Goal: Information Seeking & Learning: Learn about a topic

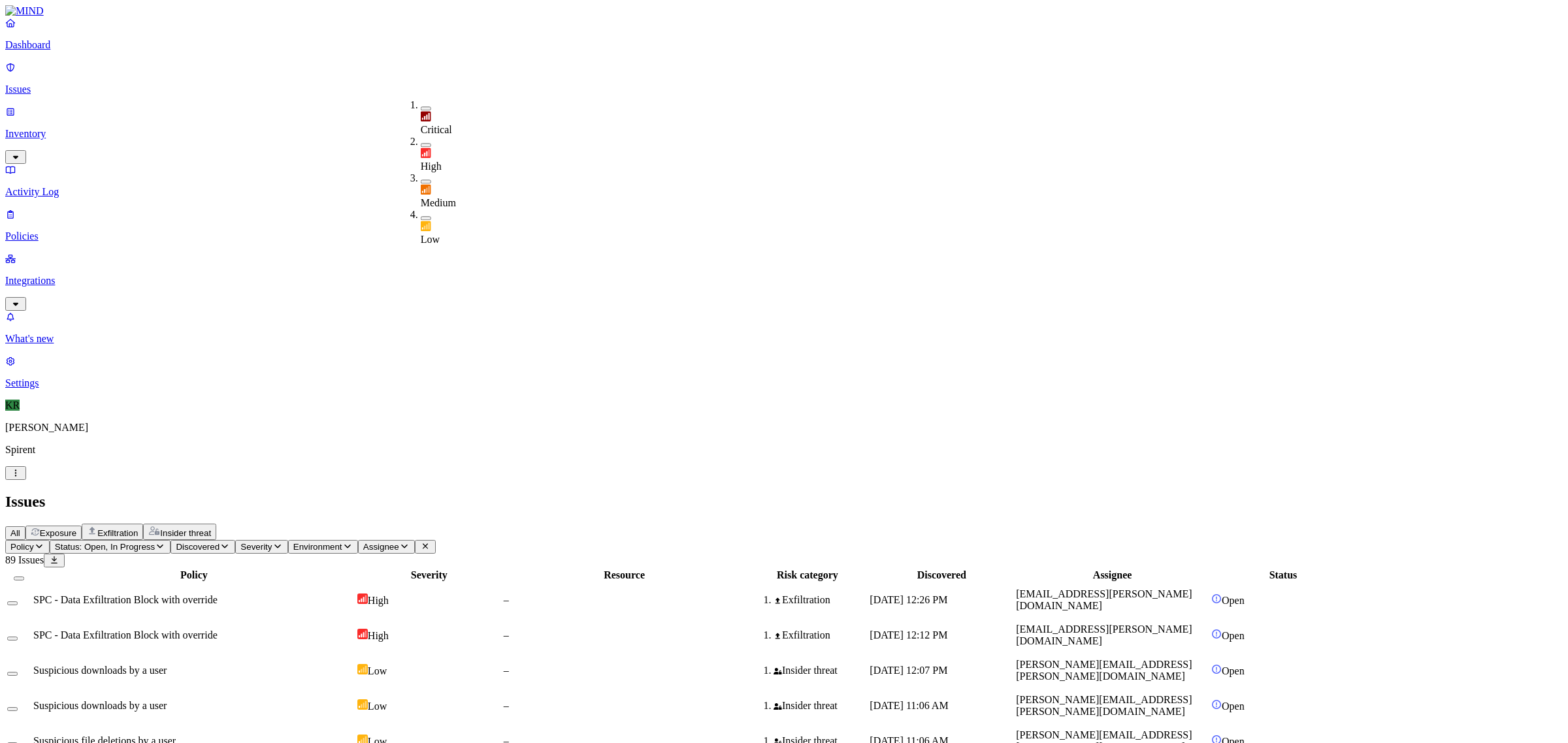
click at [703, 524] on div "All Exposure Exfiltration Insider threat" at bounding box center [784, 532] width 1558 height 16
click at [211, 528] on span "Insider threat" at bounding box center [185, 533] width 51 height 10
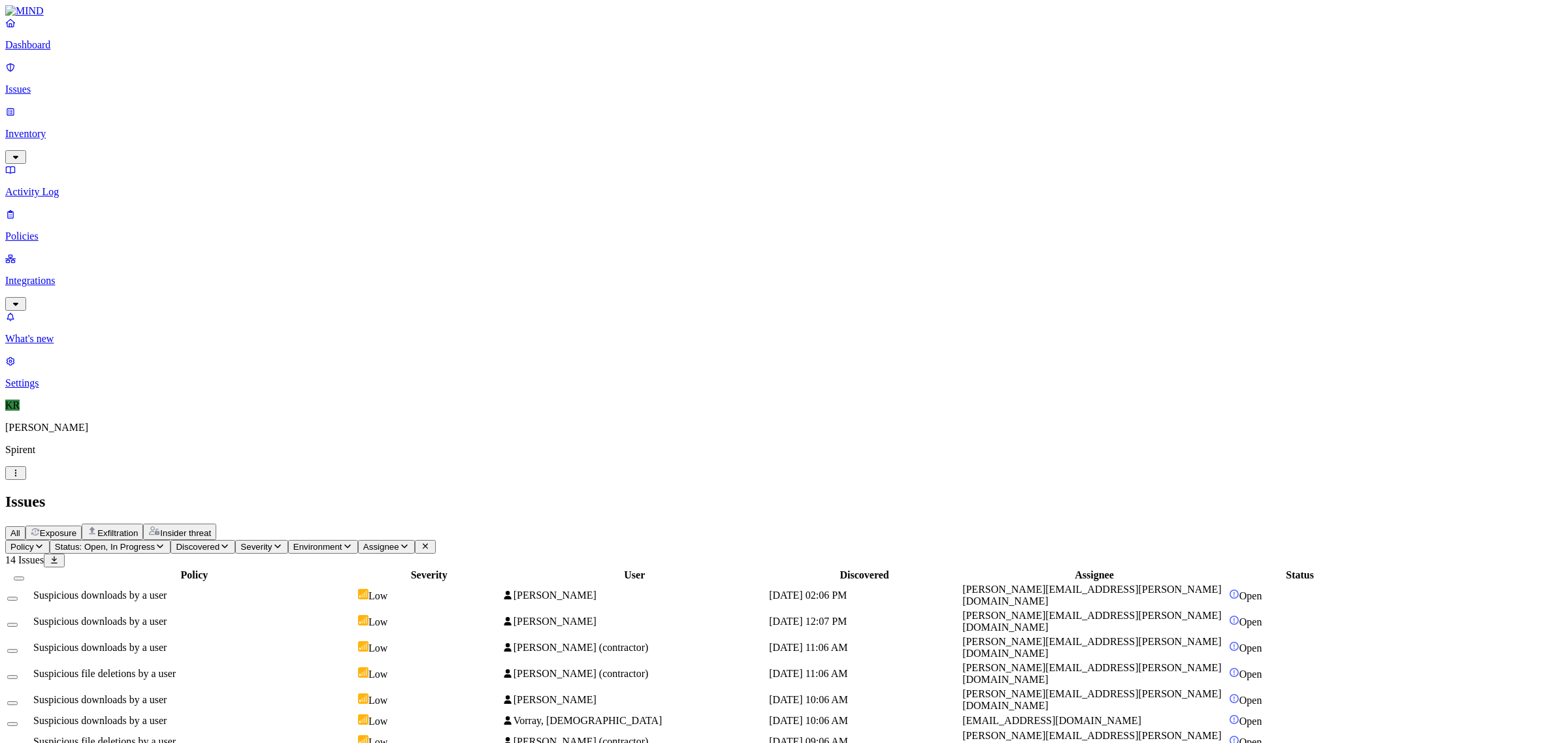
click at [597, 590] on span "[PERSON_NAME]" at bounding box center [555, 595] width 83 height 11
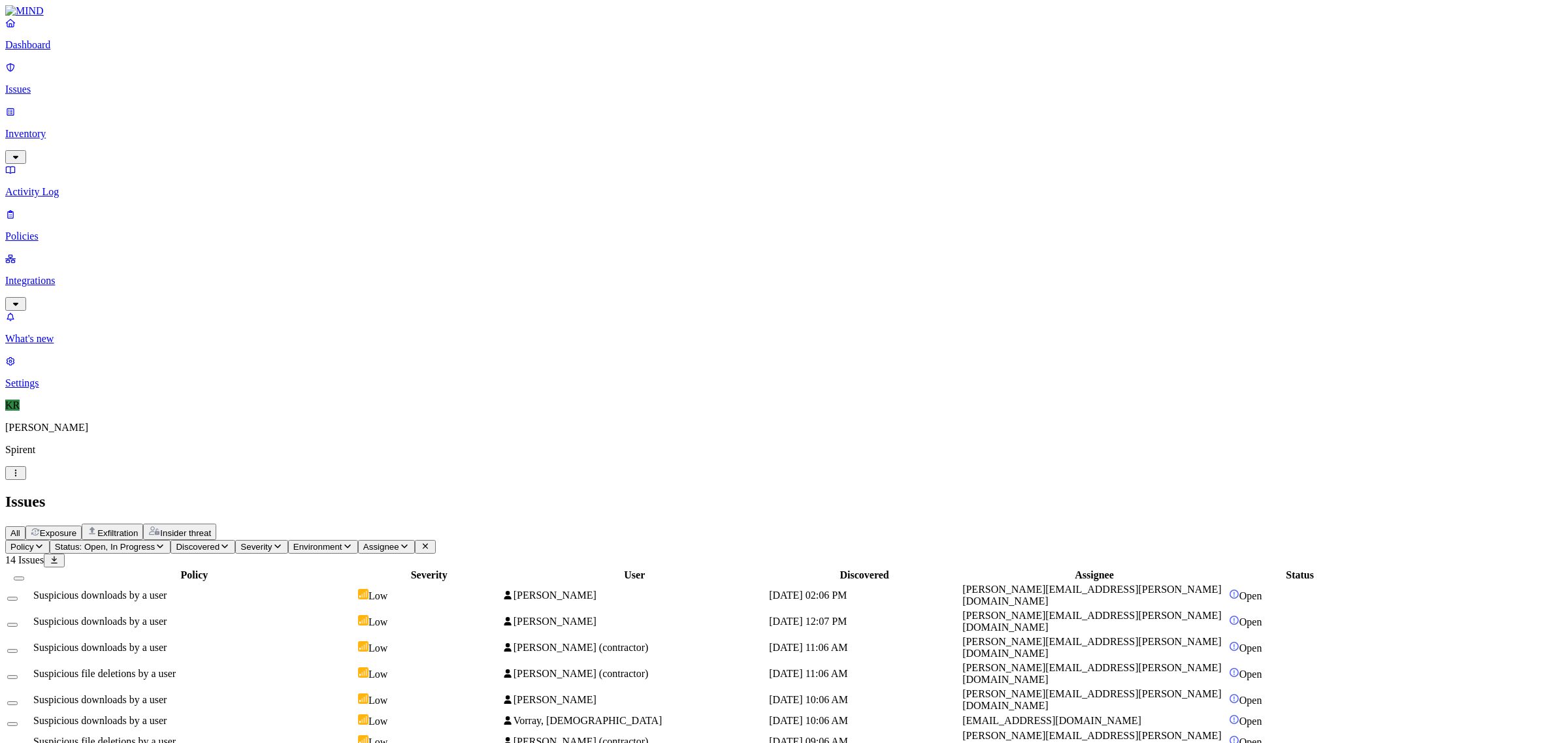
click at [24, 577] on button "Select all" at bounding box center [19, 579] width 10 height 4
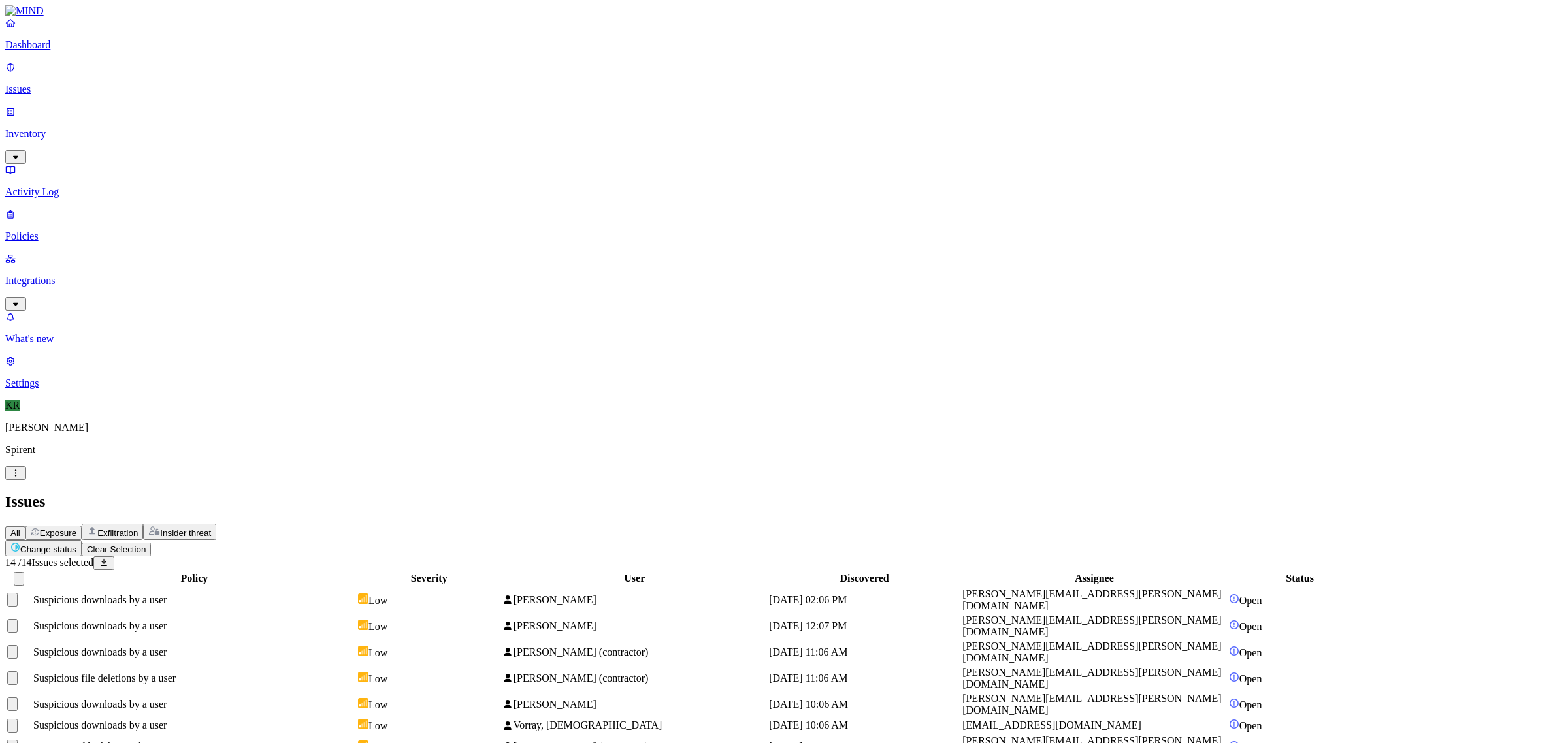
click at [214, 82] on html "Dashboard Issues Inventory Activity Log Policies Integrations What's new 1 Sett…" at bounding box center [784, 447] width 1568 height 895
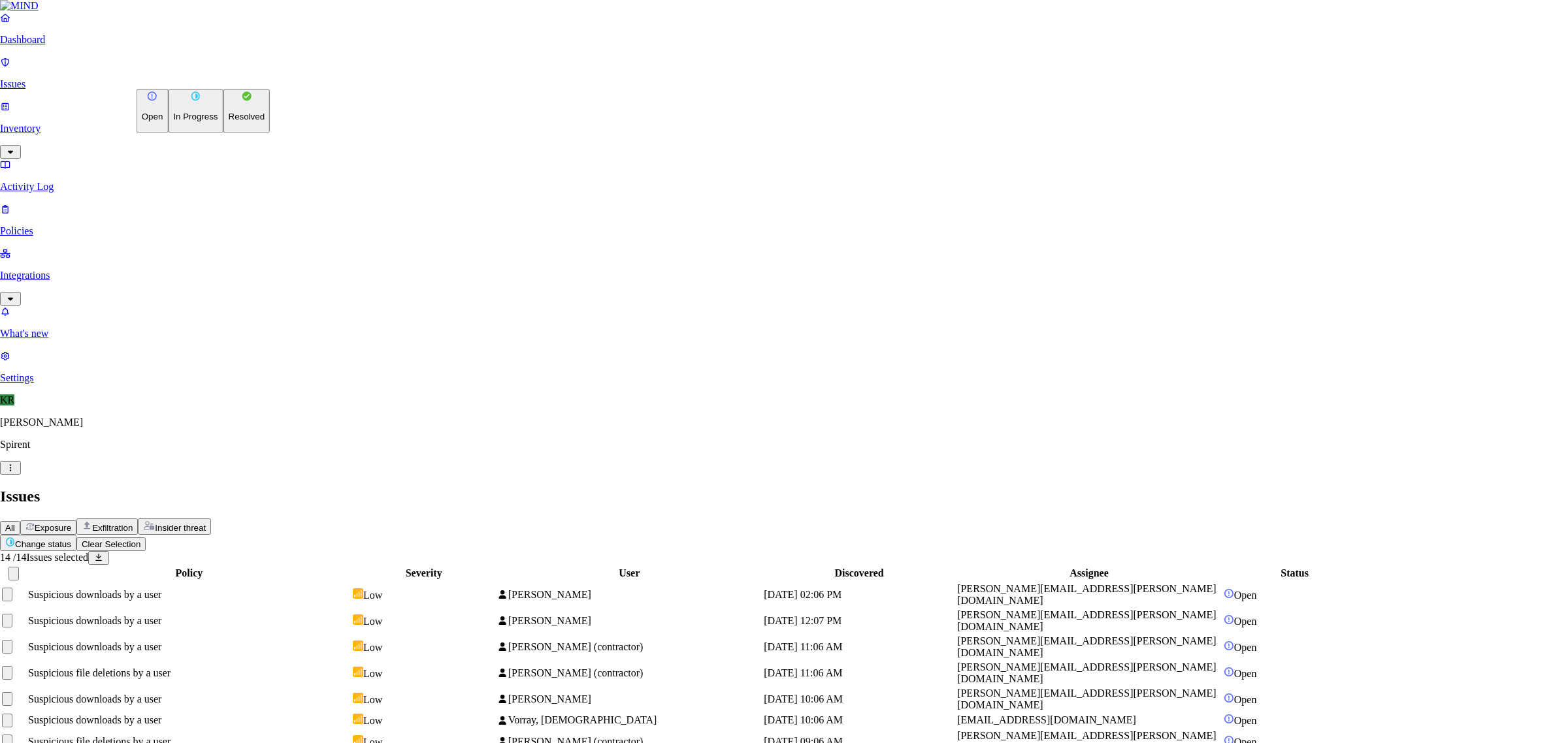
click at [229, 122] on p "Resolved" at bounding box center [247, 117] width 37 height 10
drag, startPoint x: 902, startPoint y: 265, endPoint x: 872, endPoint y: 255, distance: 31.6
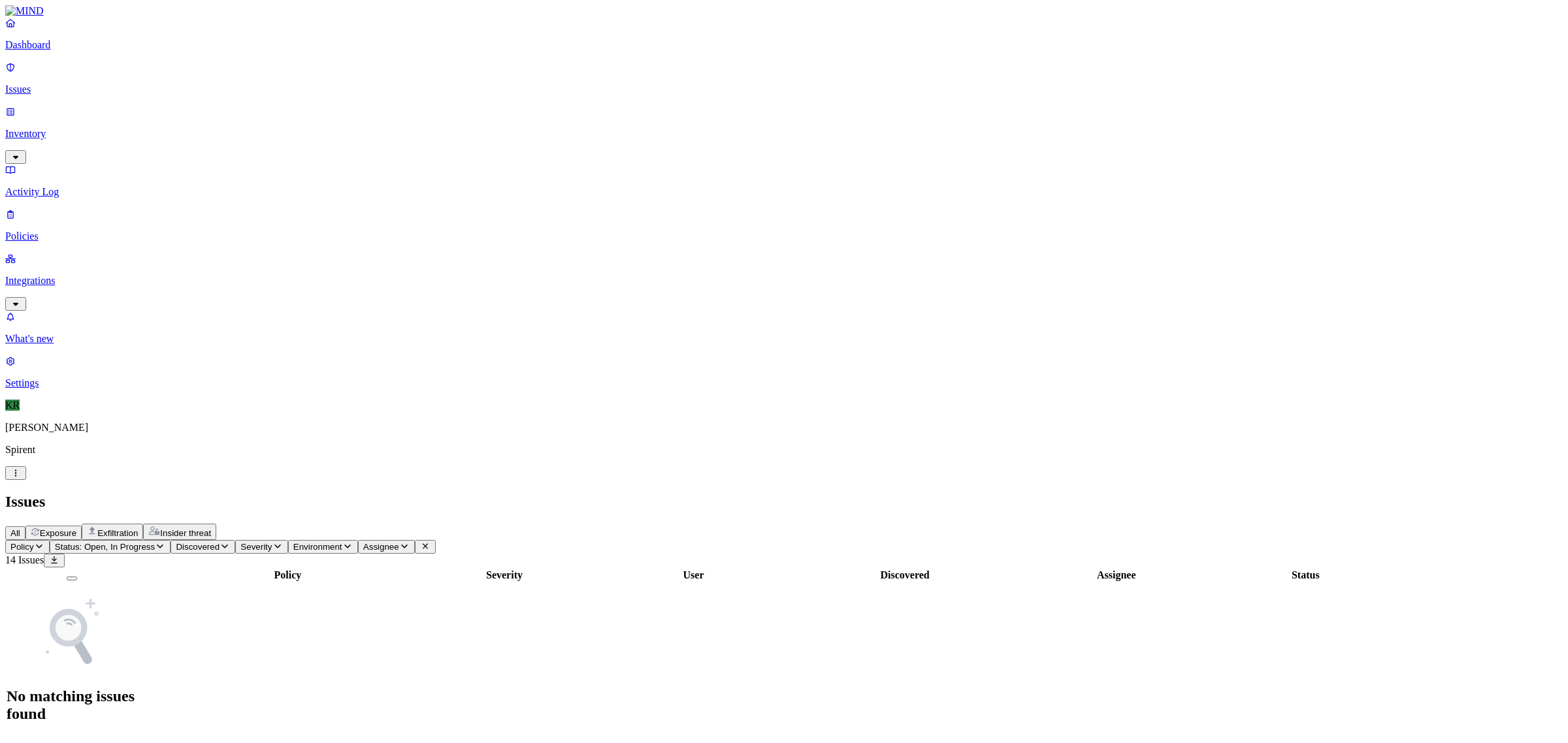
click at [77, 528] on span "Exposure" at bounding box center [58, 533] width 37 height 10
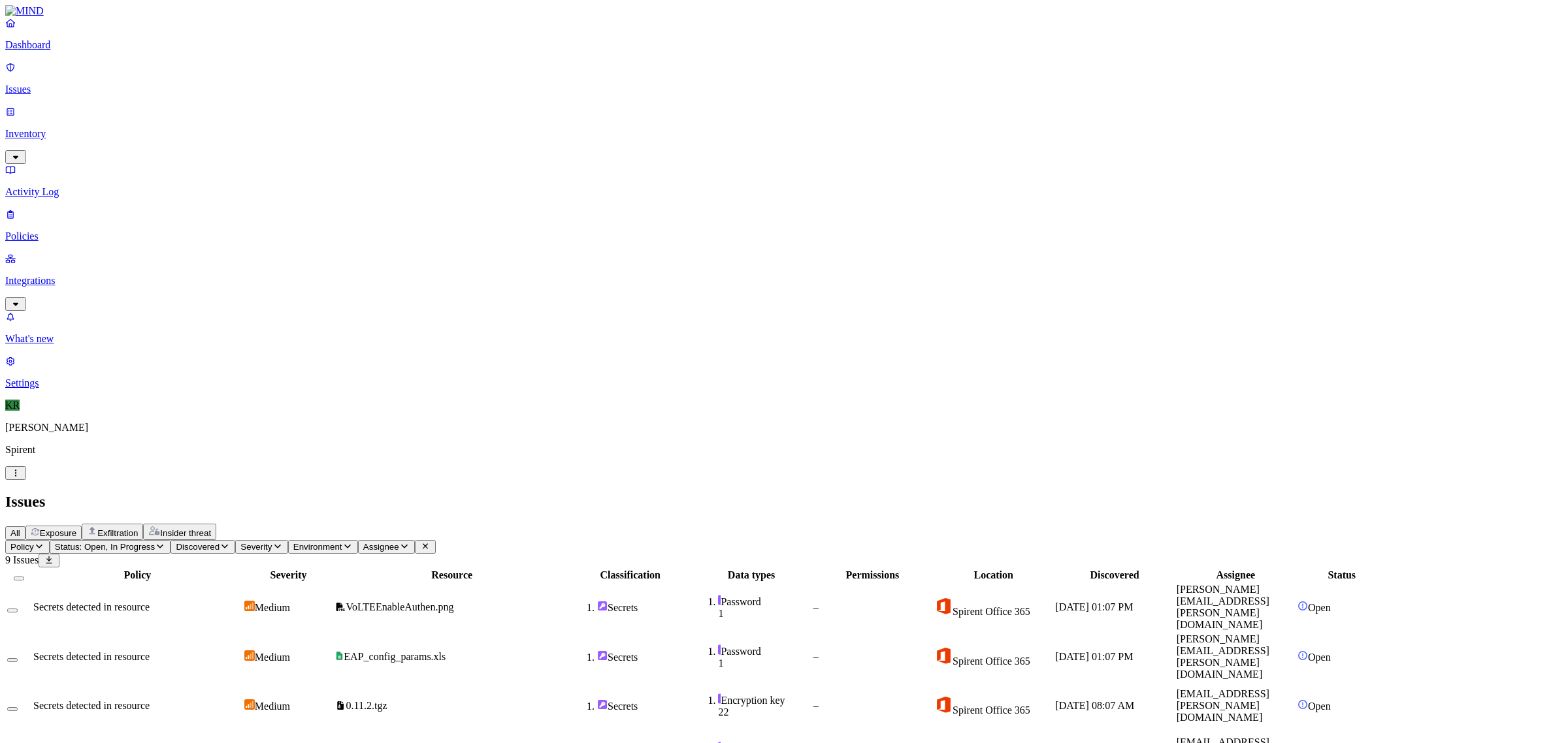
click at [24, 577] on button "Select all" at bounding box center [19, 579] width 10 height 4
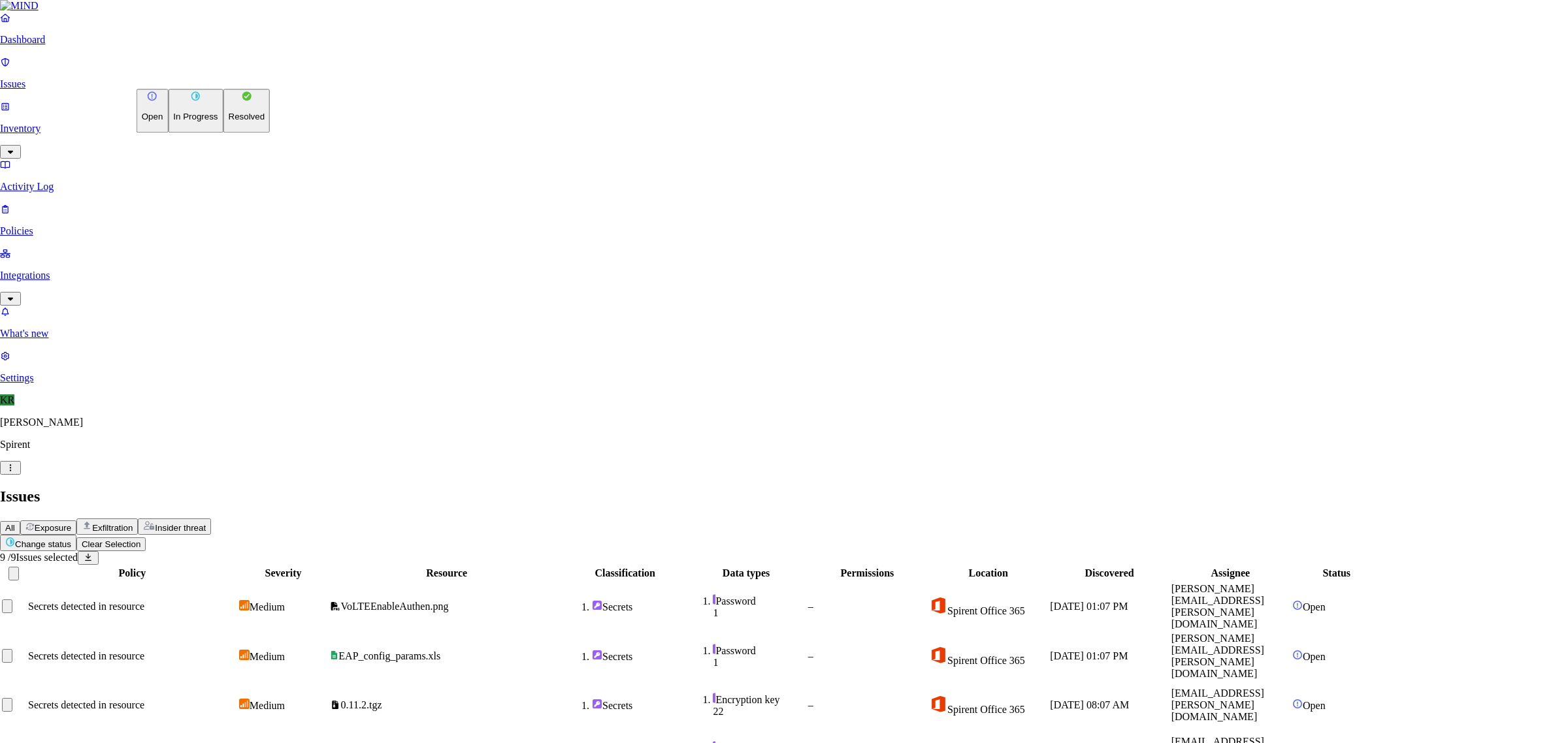
click at [183, 73] on html "Dashboard Issues Inventory Activity Log Policies Integrations What's new 1 Sett…" at bounding box center [784, 592] width 1568 height 1184
click at [223, 132] on button "Resolved" at bounding box center [247, 111] width 47 height 44
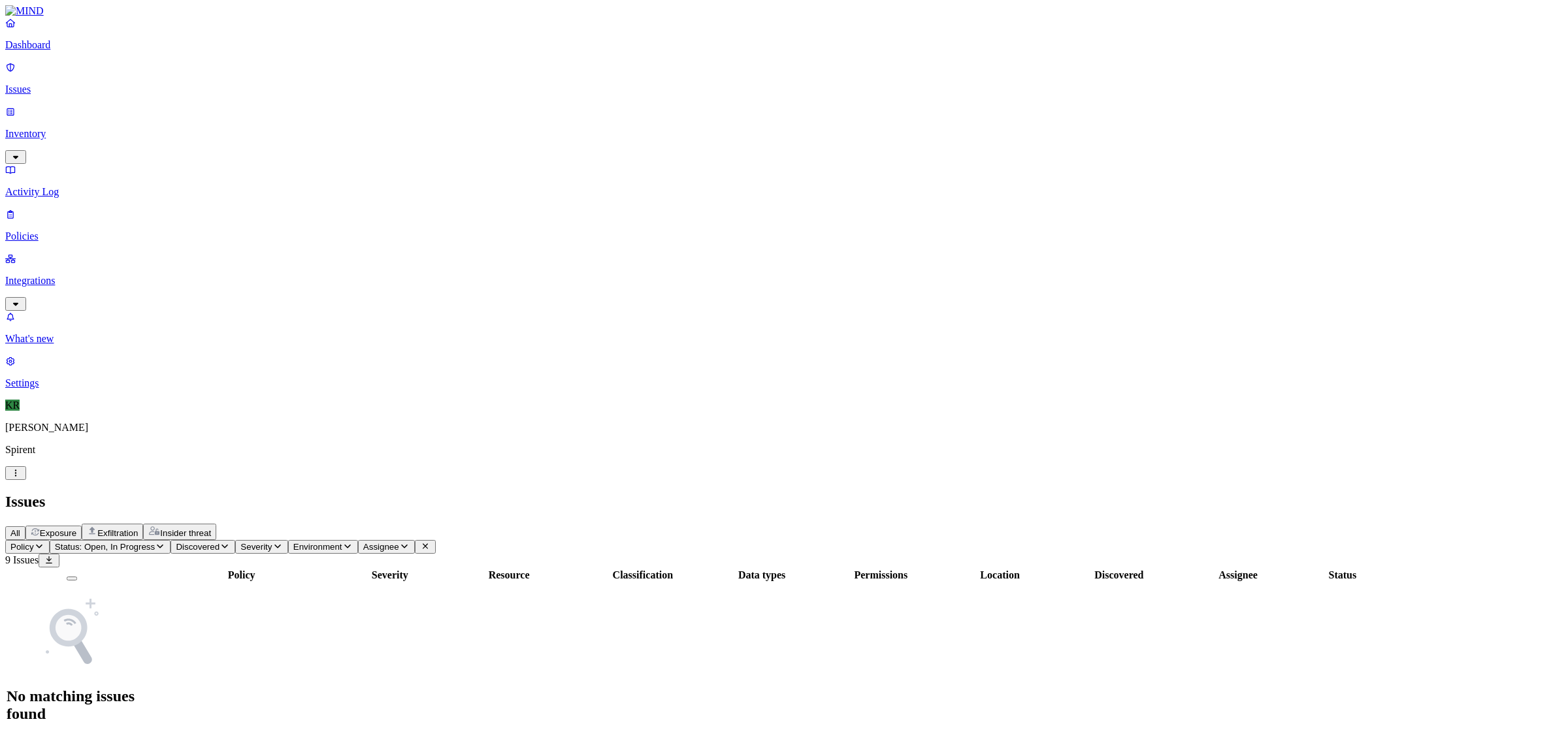
click at [138, 528] on span "Exfiltration" at bounding box center [118, 533] width 41 height 10
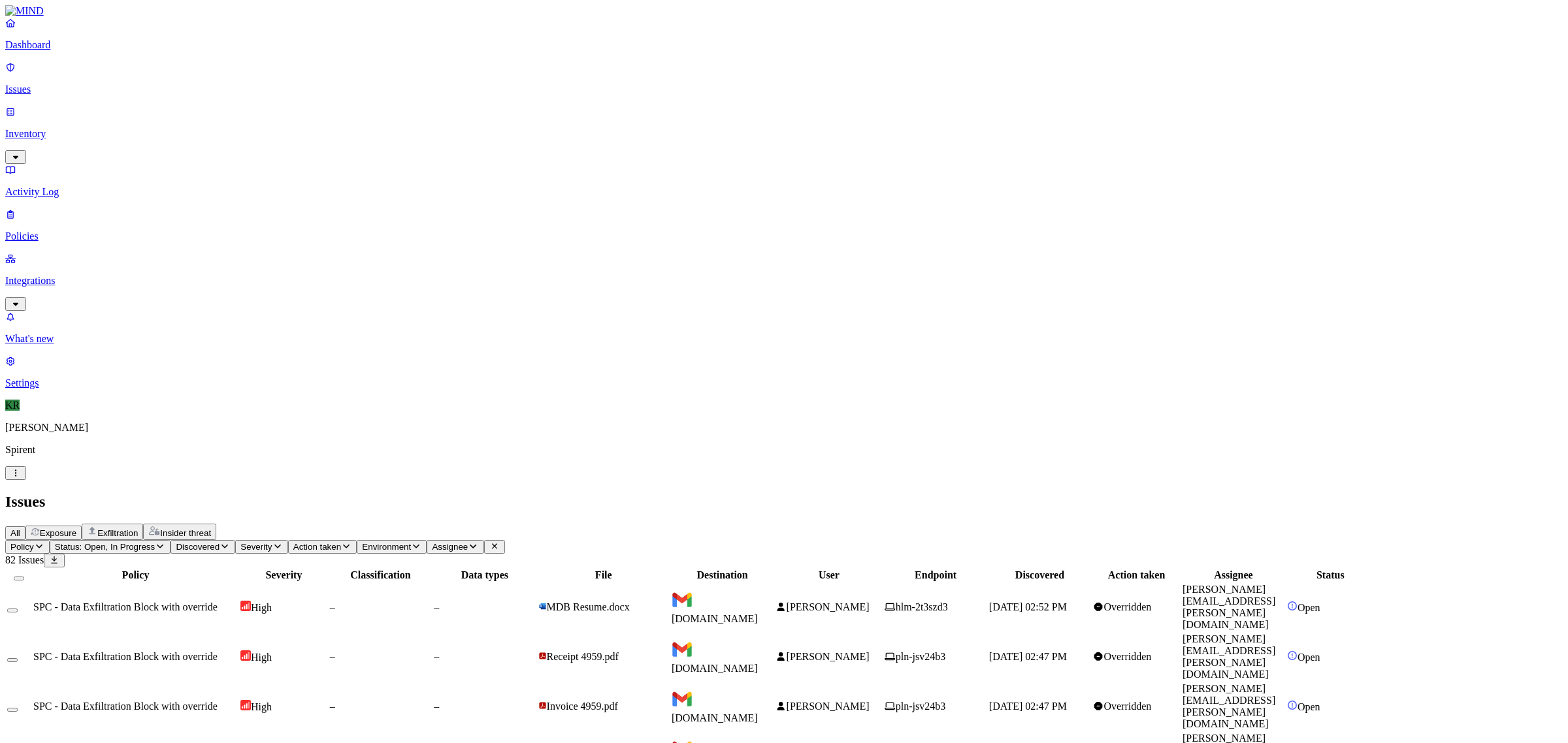
click at [882, 583] on td "[PERSON_NAME]" at bounding box center [829, 607] width 108 height 48
drag, startPoint x: 1210, startPoint y: 14, endPoint x: 1209, endPoint y: 21, distance: 7.1
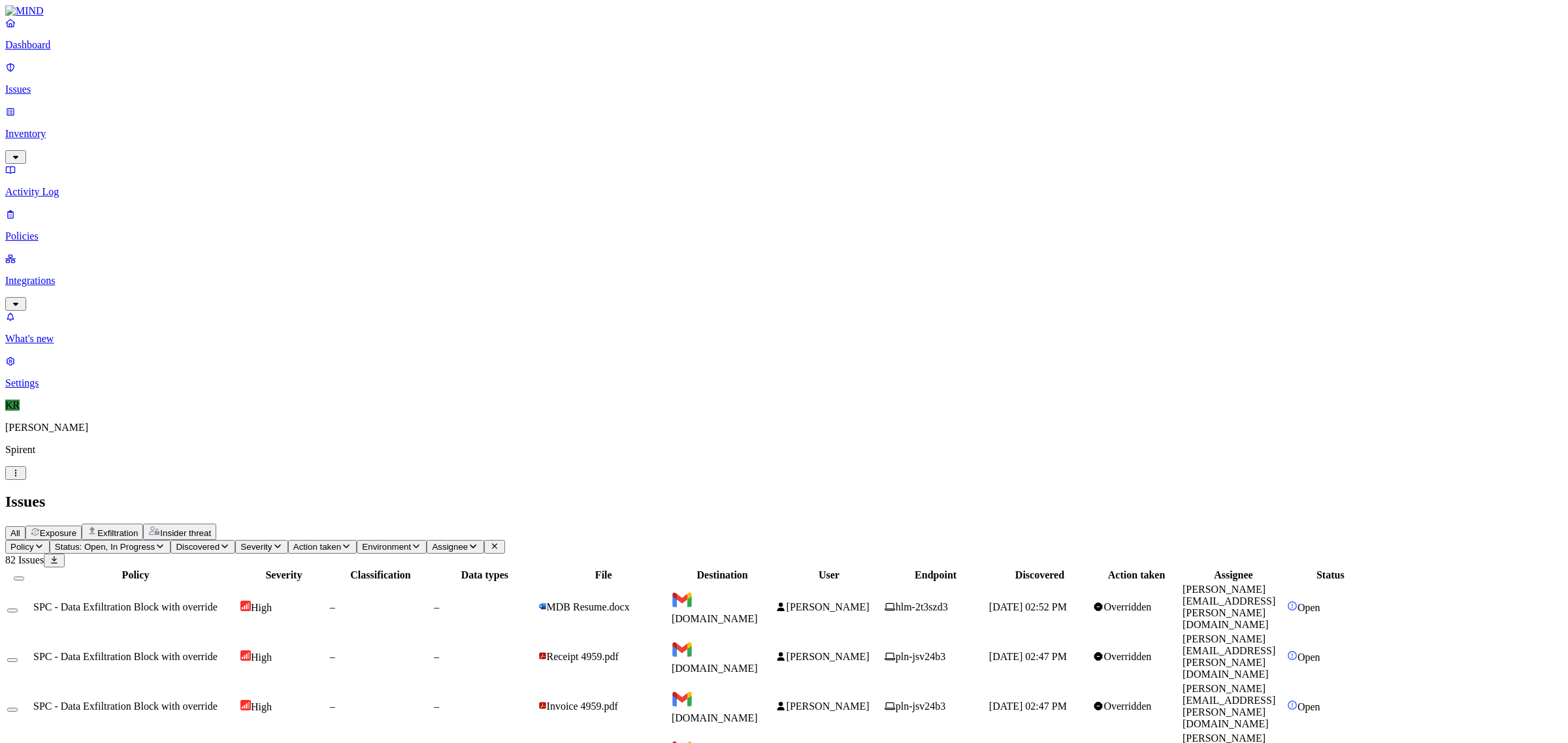
click at [945, 651] on span "pln-jsv24b3" at bounding box center [914, 656] width 61 height 11
click at [882, 732] on td "[PERSON_NAME]" at bounding box center [829, 756] width 108 height 48
click at [869, 602] on span "[PERSON_NAME]" at bounding box center [828, 607] width 83 height 11
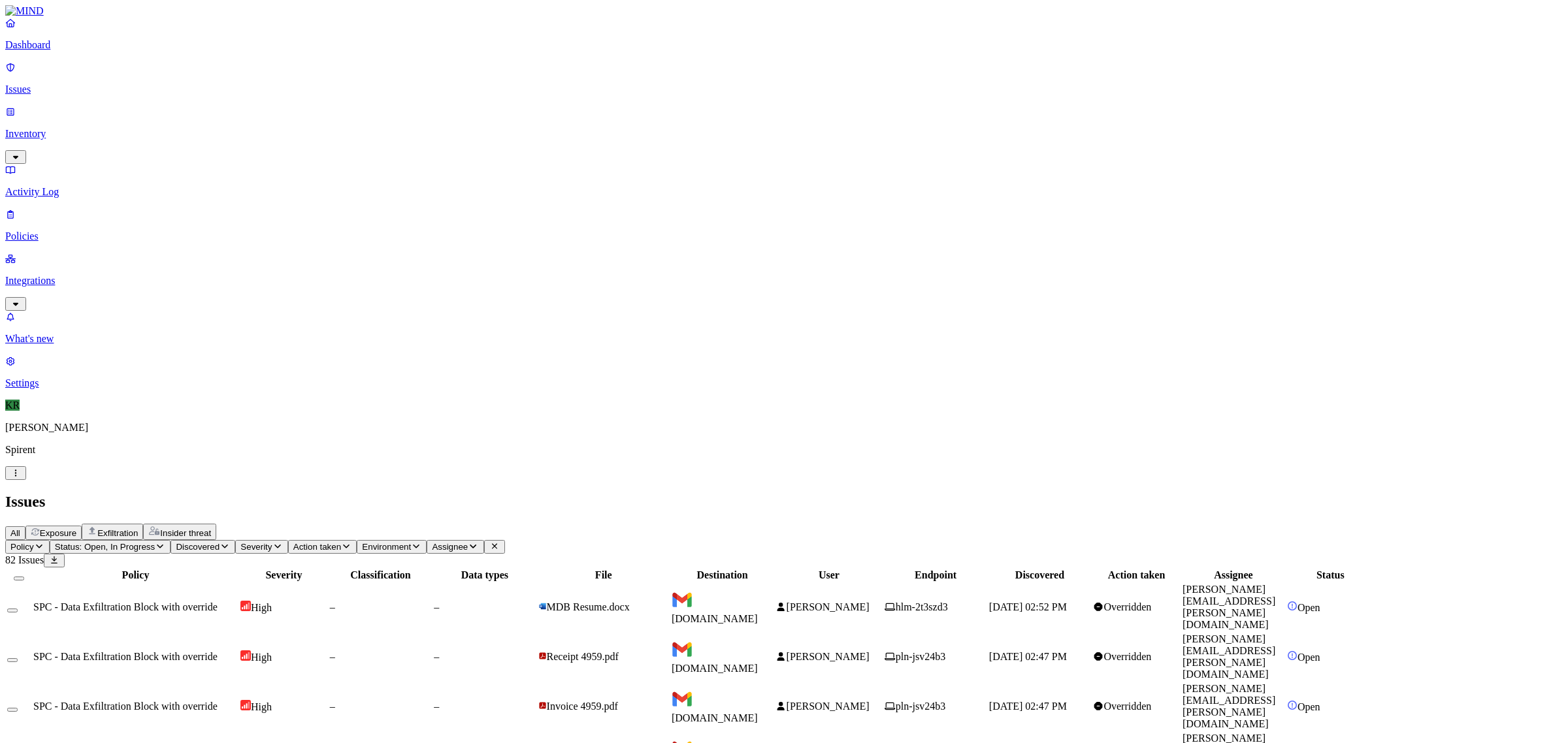
click at [24, 577] on button "Select all" at bounding box center [19, 579] width 10 height 4
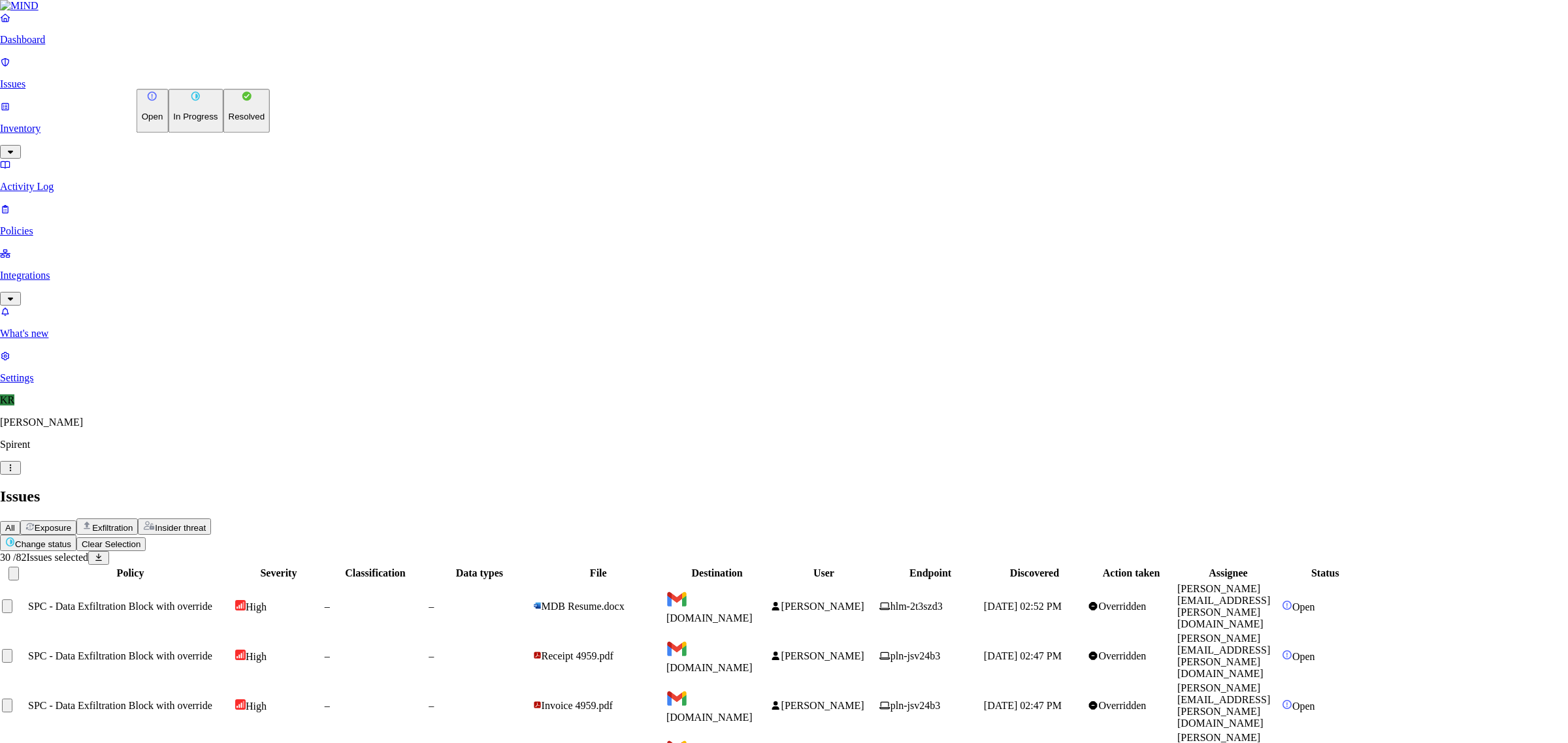
click at [223, 132] on button "Resolved" at bounding box center [247, 111] width 47 height 44
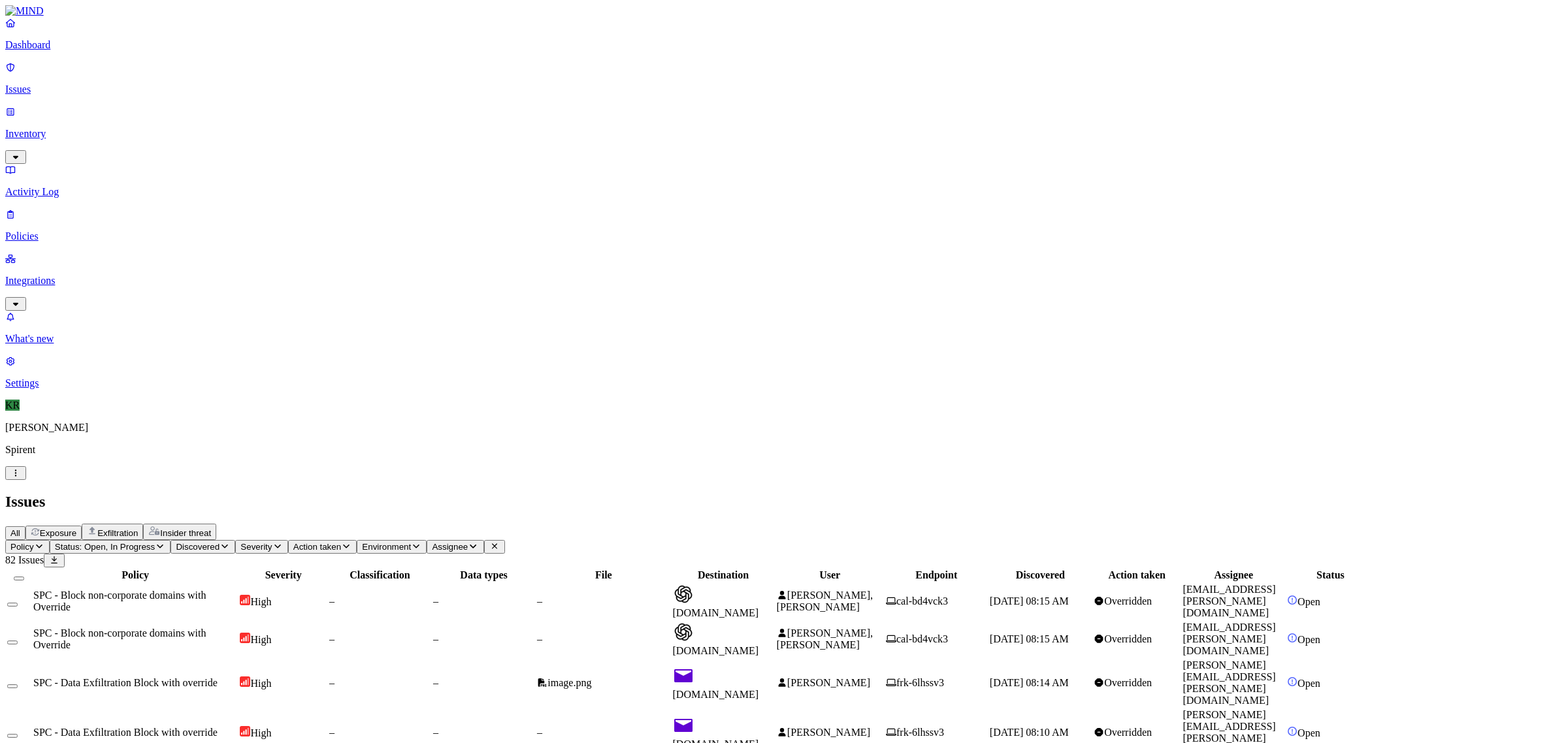
click at [24, 577] on button "Select all" at bounding box center [19, 579] width 10 height 4
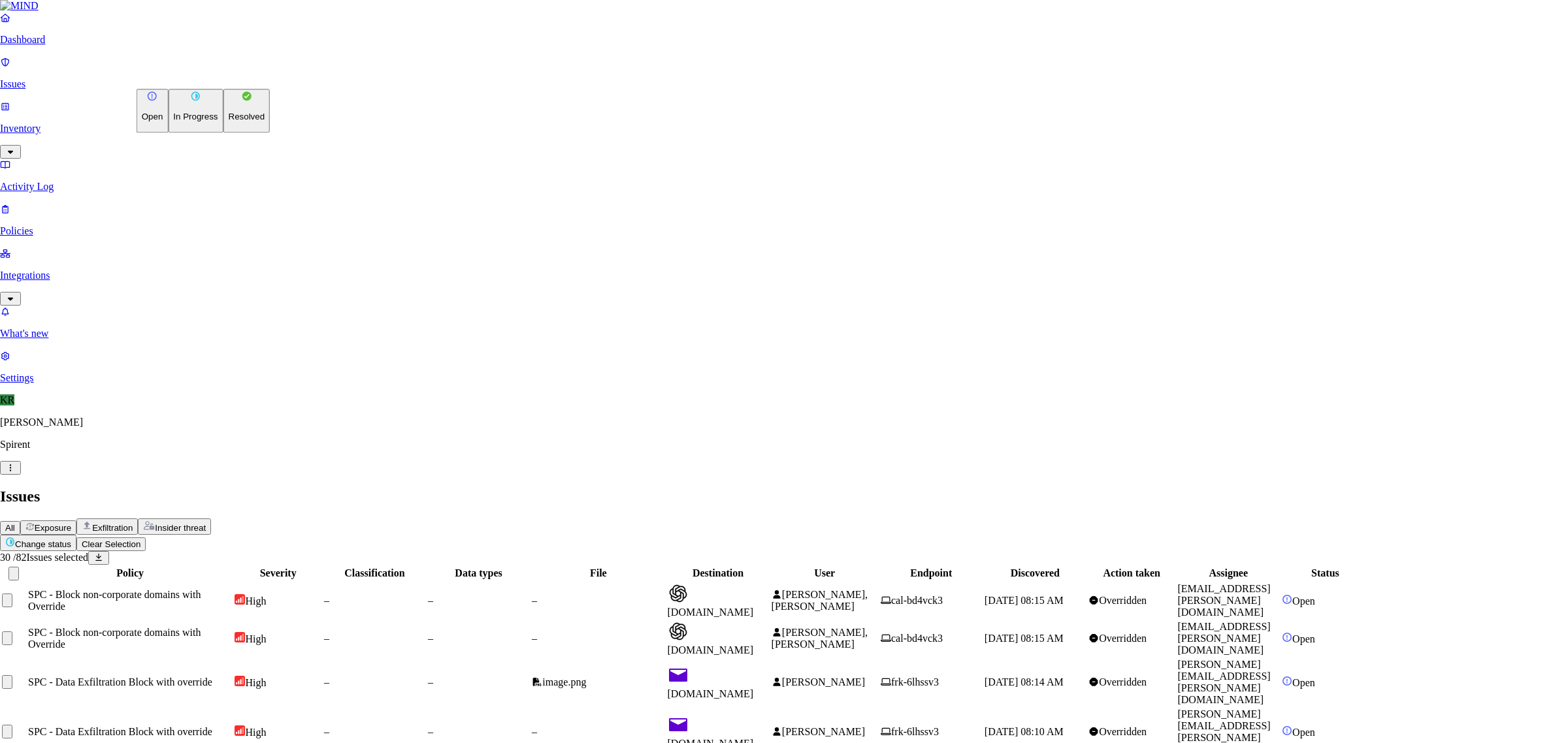
click at [223, 132] on button "Resolved" at bounding box center [247, 111] width 47 height 44
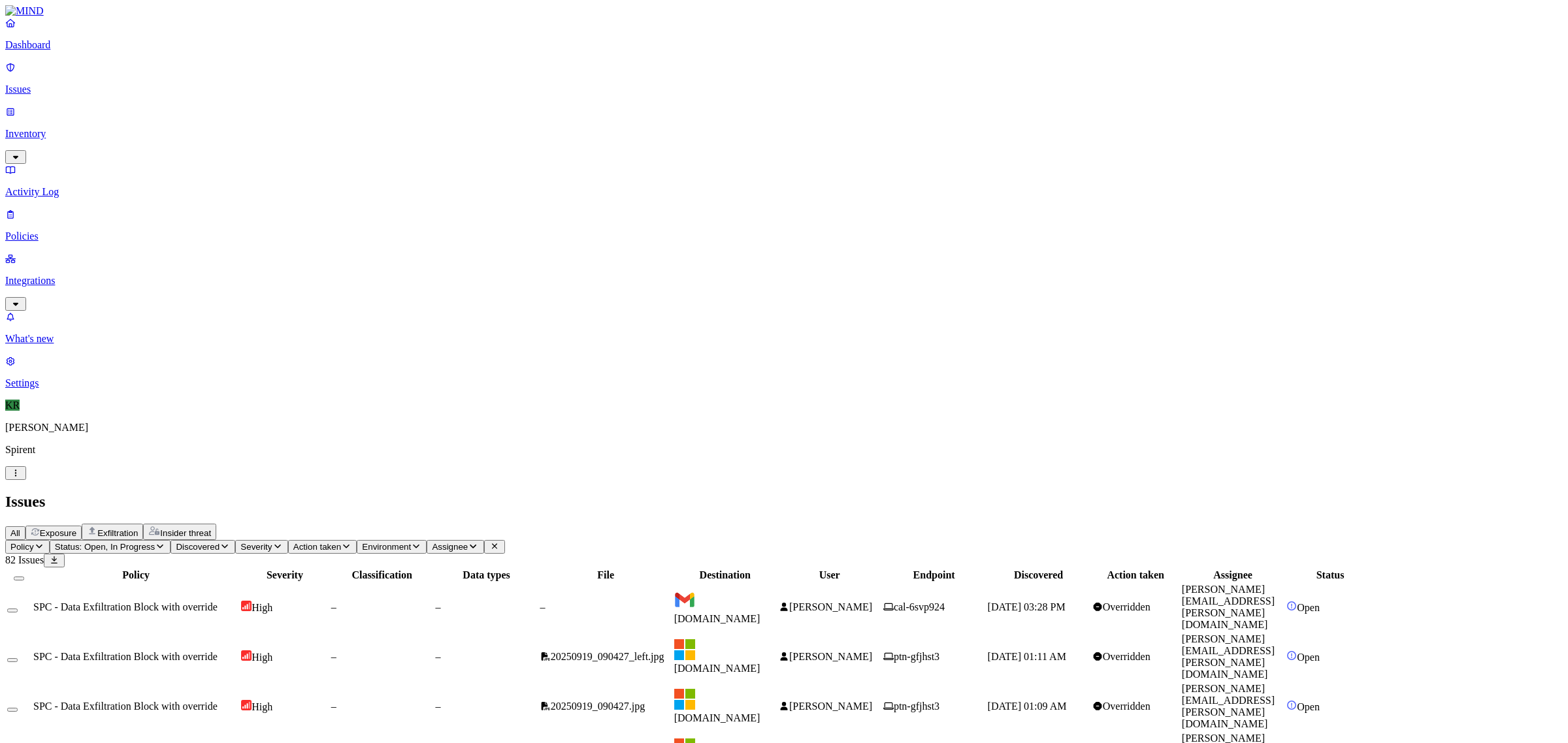
click at [872, 602] on span "[PERSON_NAME]" at bounding box center [831, 607] width 83 height 11
click at [872, 651] on span "[PERSON_NAME]" at bounding box center [831, 656] width 83 height 11
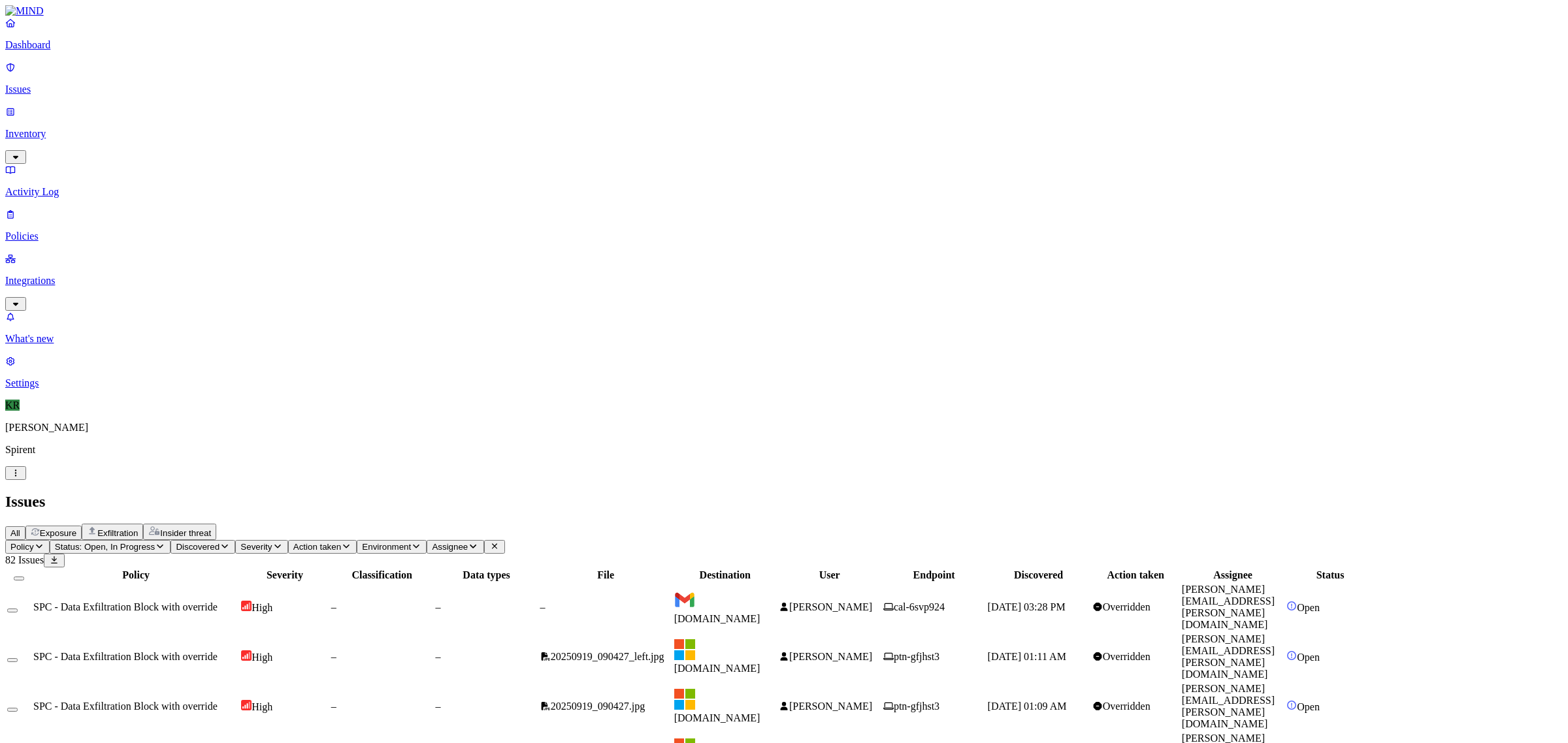
copy h3 "hlmmg65373hq5"
click at [47, 128] on p "Inventory" at bounding box center [784, 134] width 1558 height 12
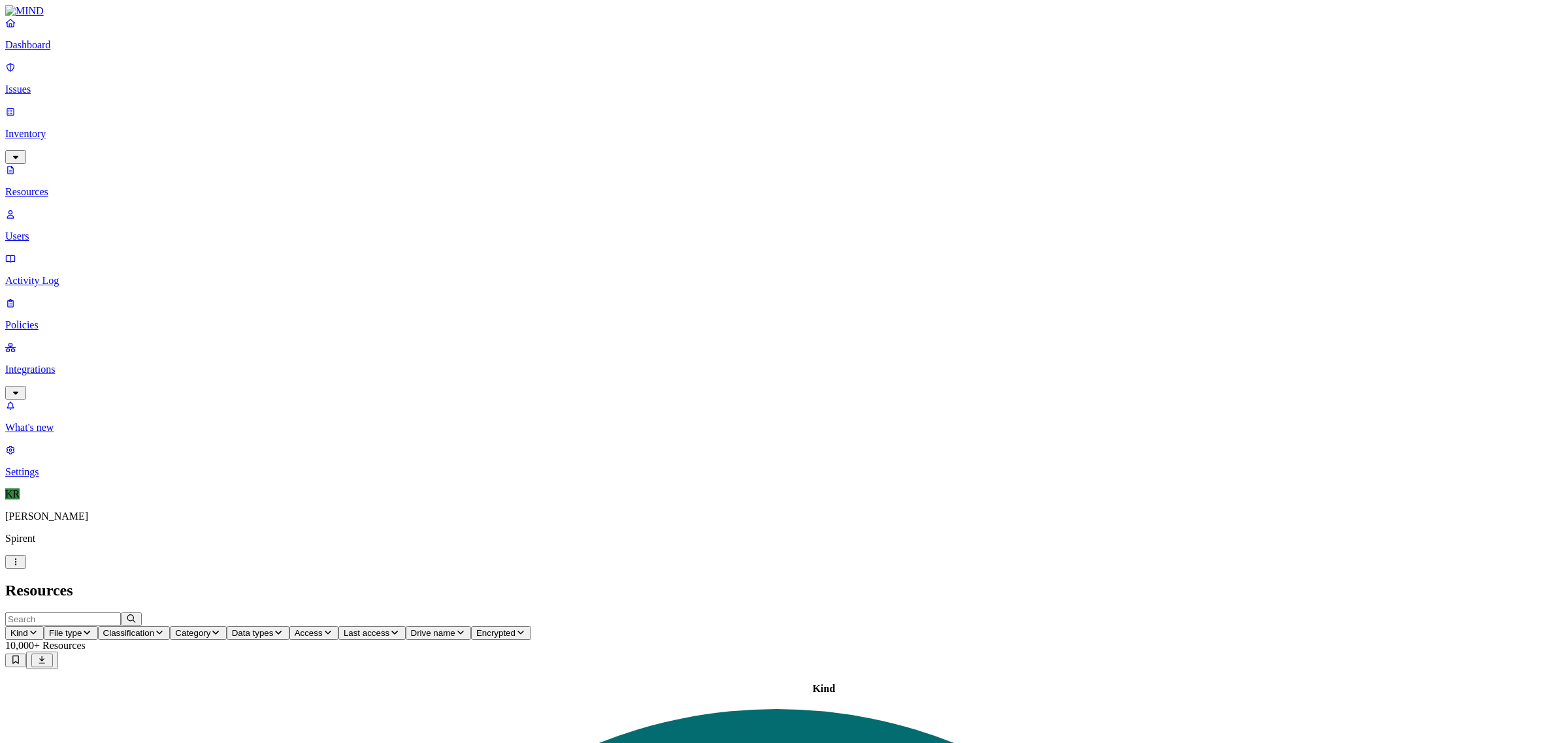
click at [50, 363] on p "Integrations" at bounding box center [784, 369] width 1558 height 12
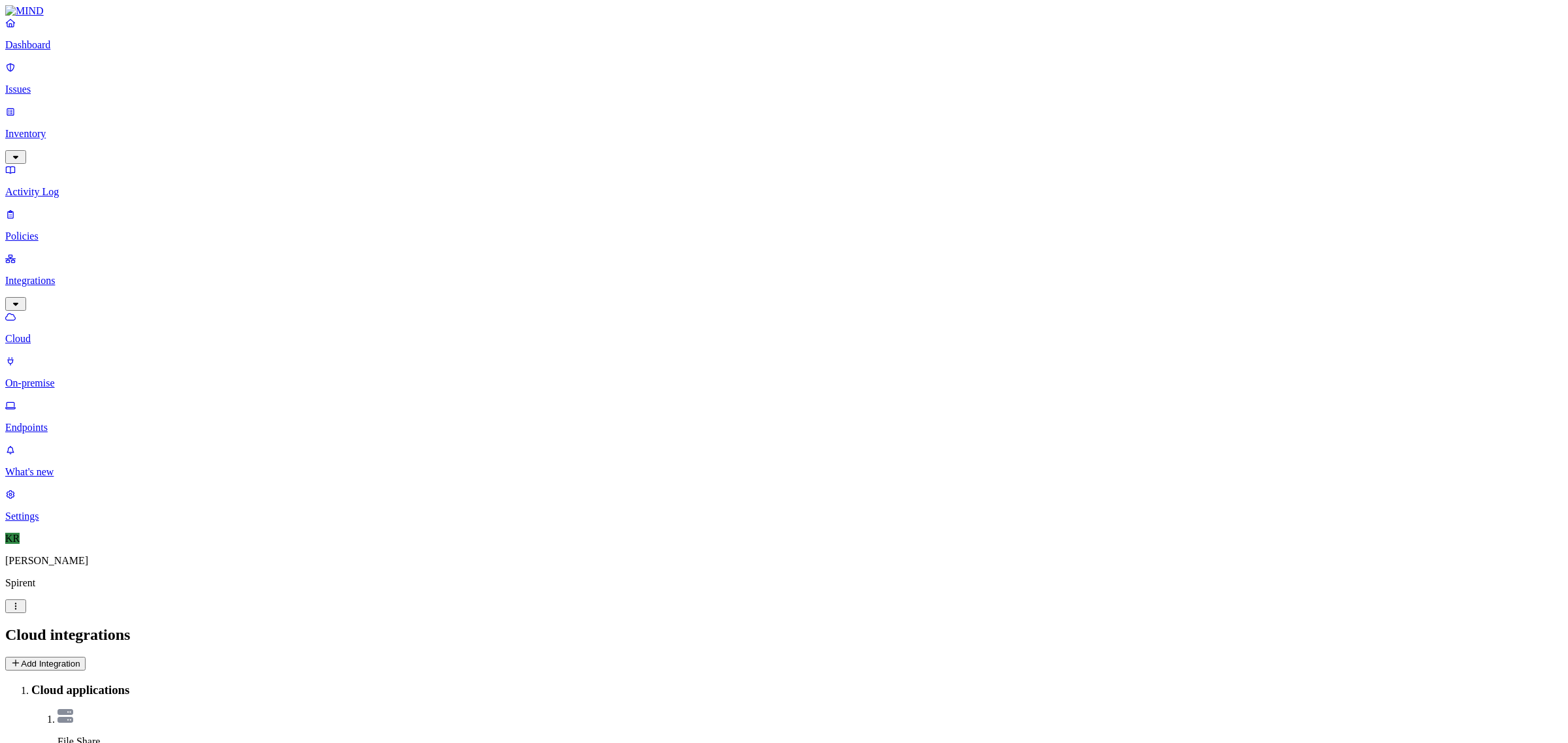
click at [49, 422] on p "Endpoints" at bounding box center [784, 427] width 1558 height 12
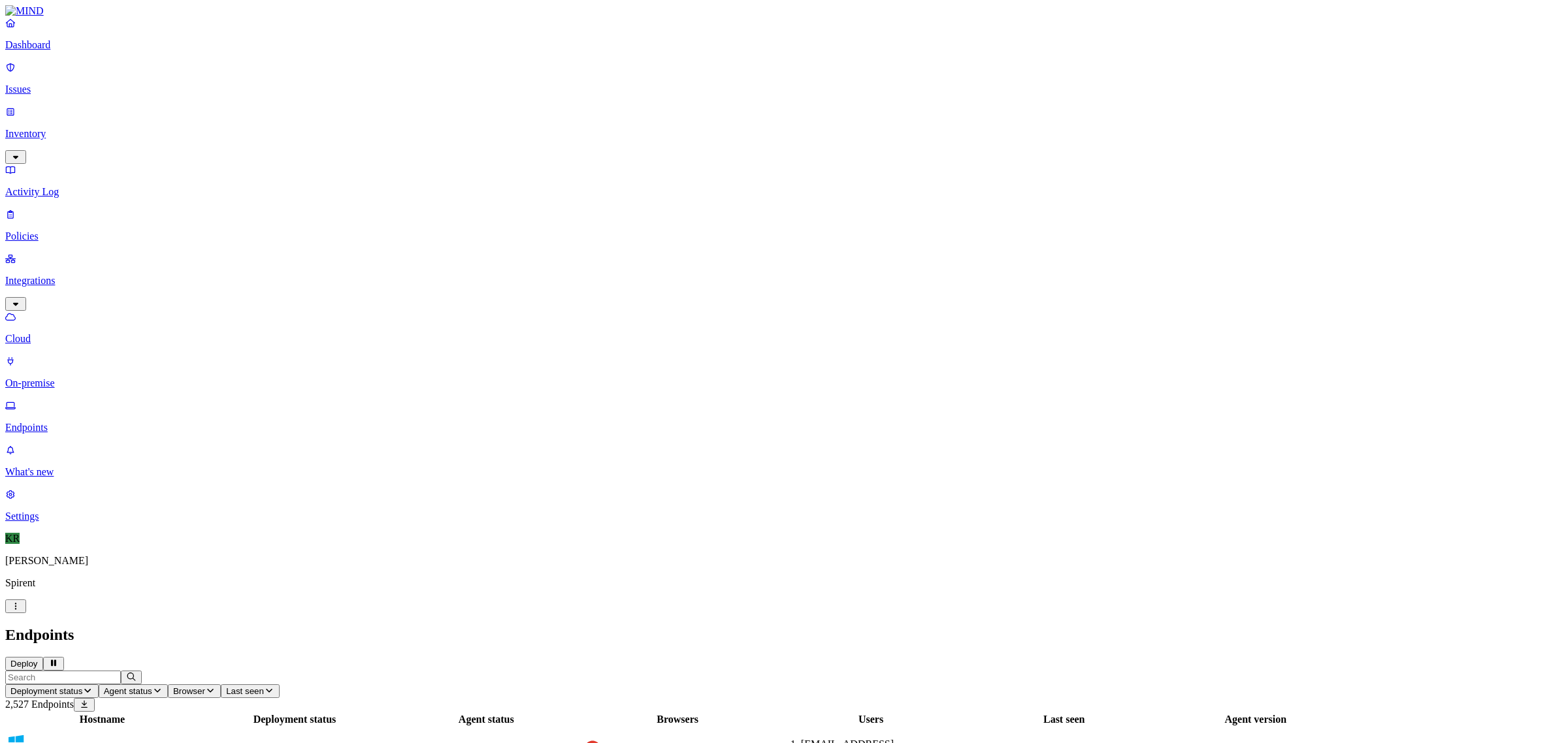
click at [121, 670] on input "text" at bounding box center [63, 677] width 116 height 14
type input "hlmmg65373hq5"
click at [57, 84] on p "Issues" at bounding box center [784, 90] width 1558 height 12
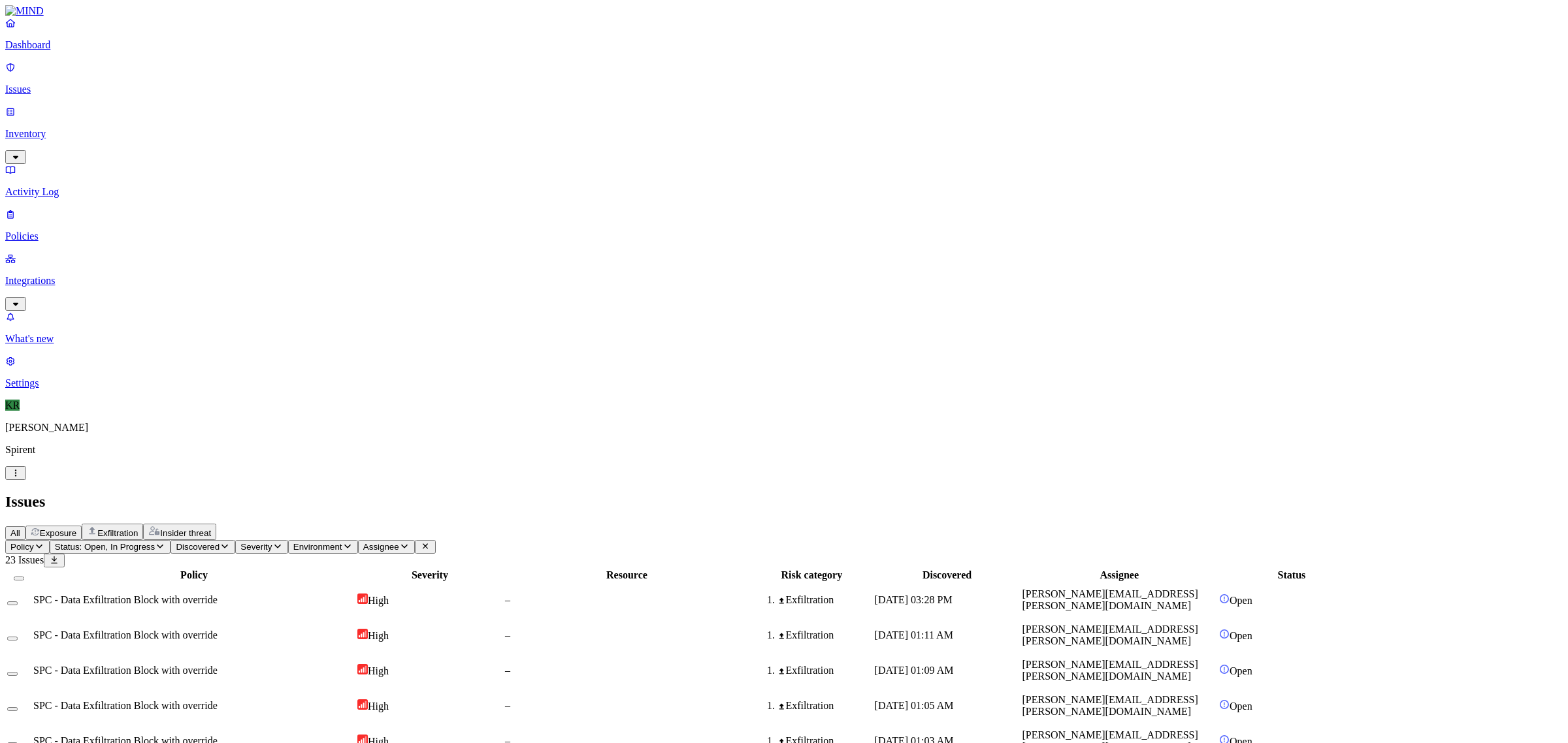
drag, startPoint x: 1480, startPoint y: 309, endPoint x: 1554, endPoint y: 307, distance: 74.0
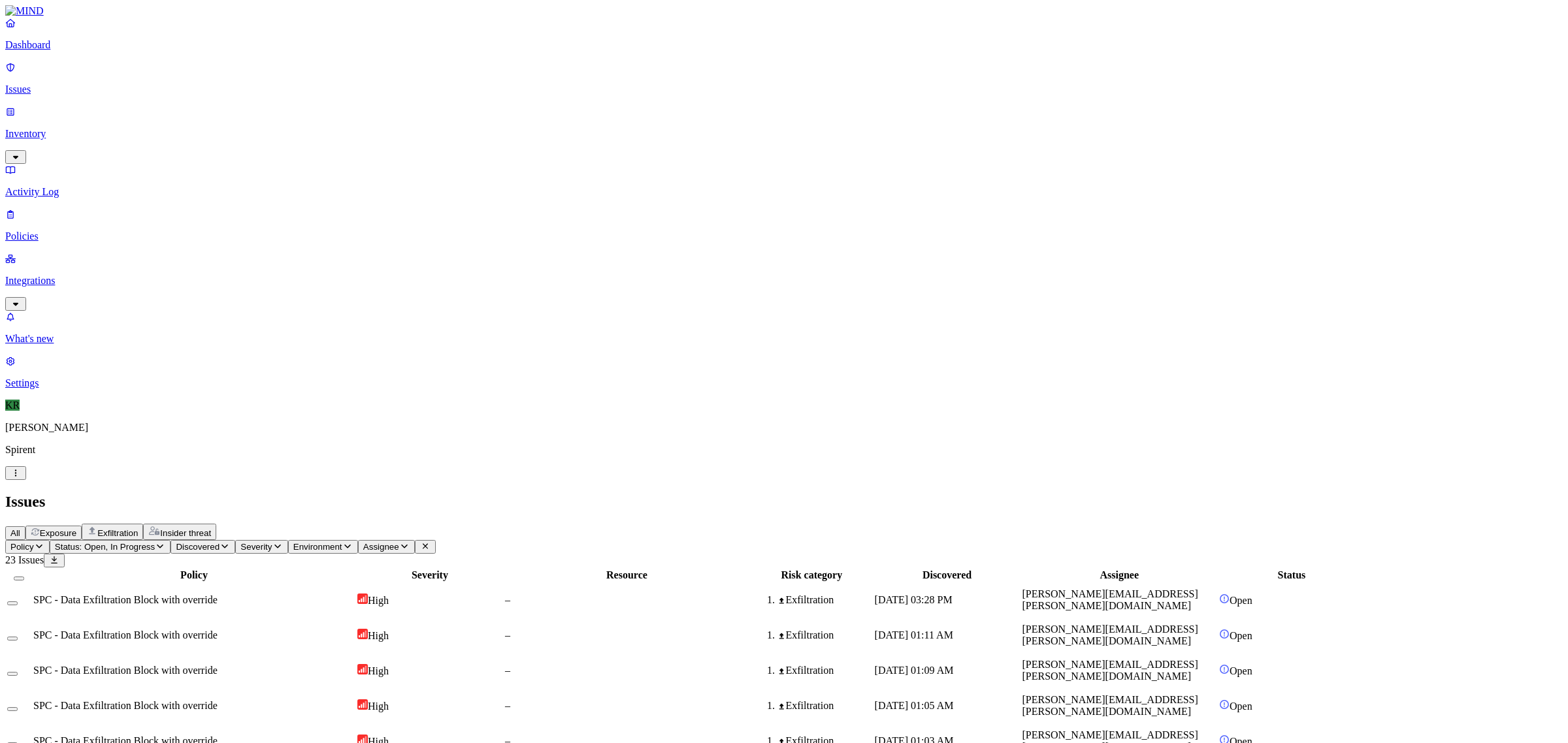
click at [24, 577] on button "Select all" at bounding box center [19, 579] width 10 height 4
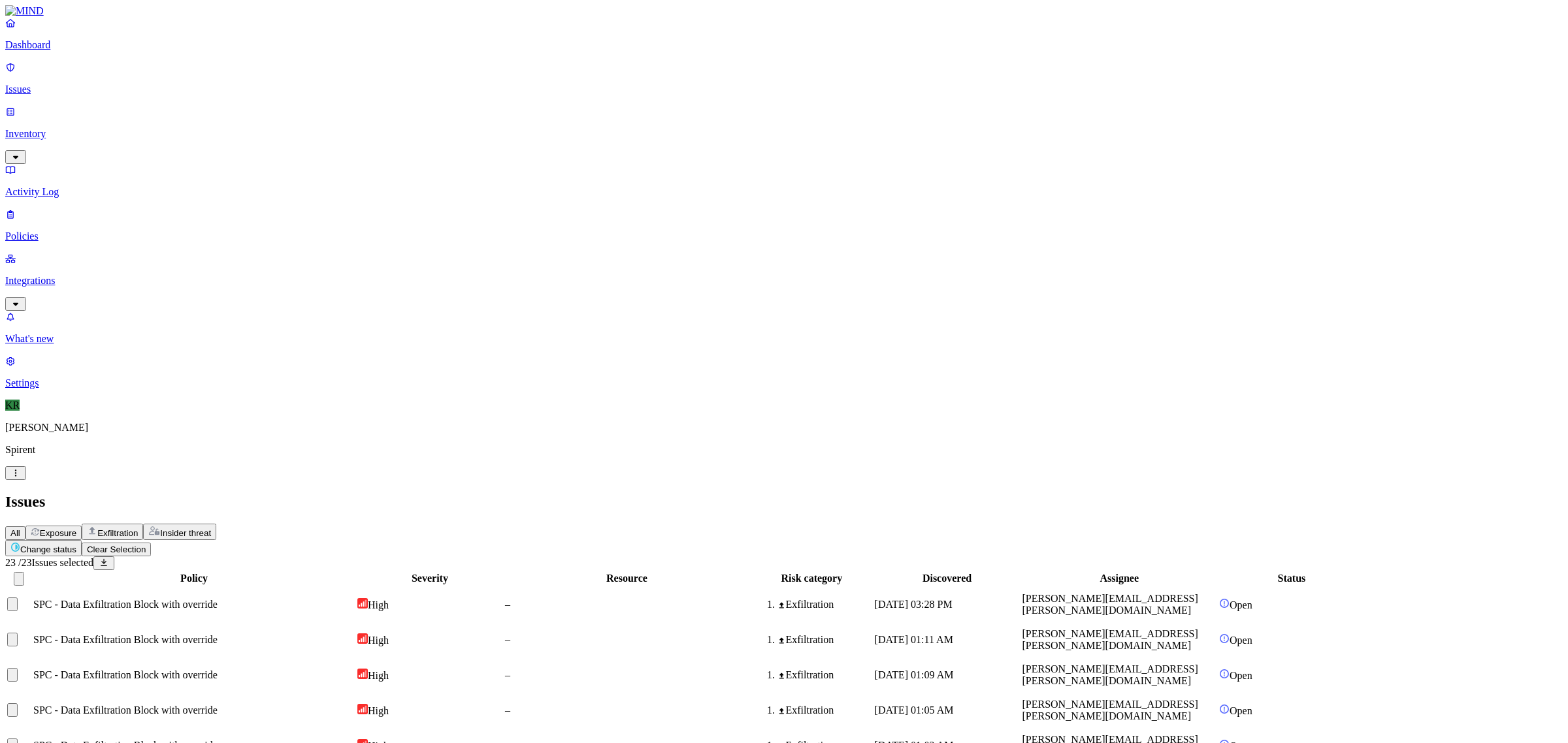
click at [225, 81] on html "Dashboard Issues Inventory Activity Log Policies Integrations What's new 1 Sett…" at bounding box center [784, 704] width 1568 height 1409
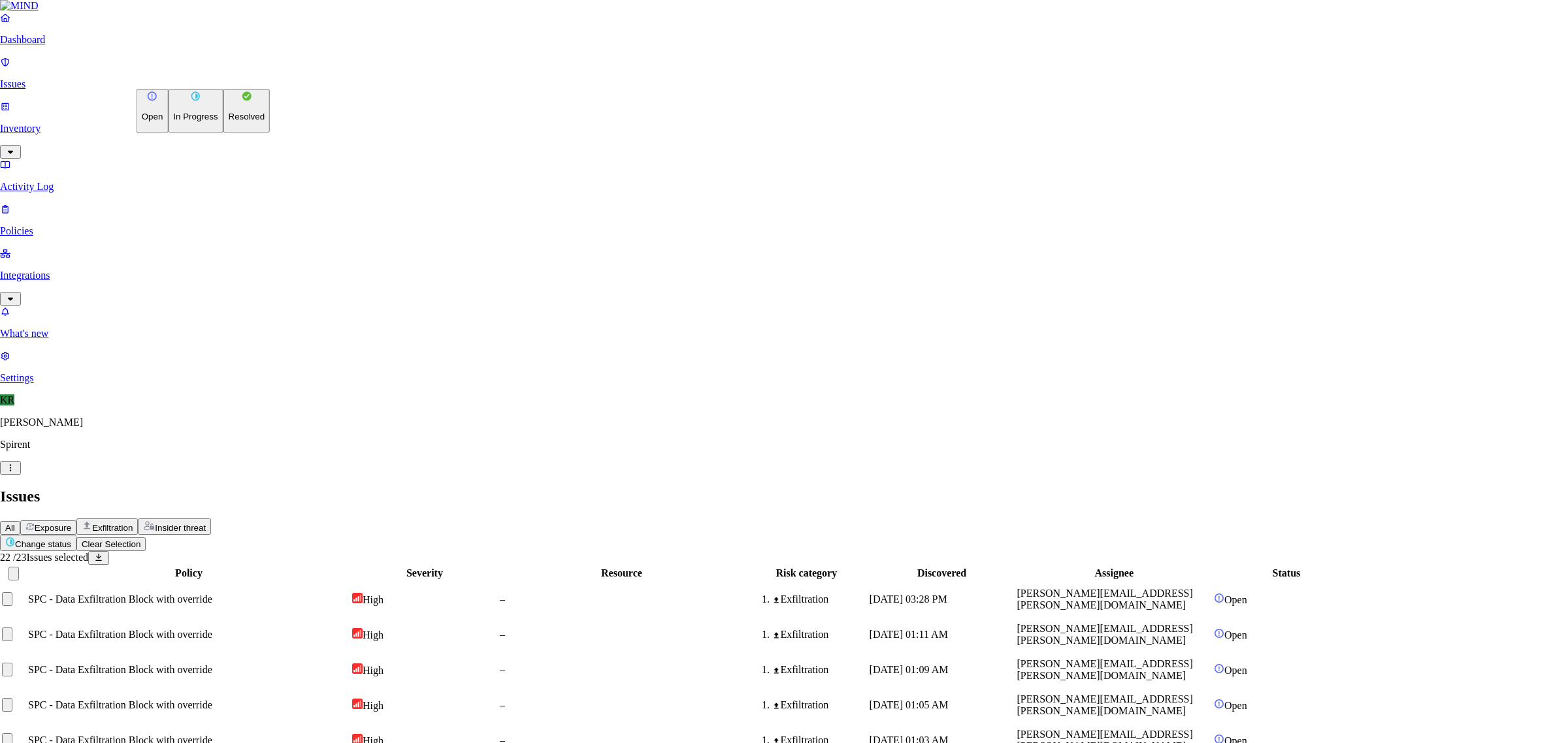
click at [223, 132] on button "Resolved" at bounding box center [247, 111] width 47 height 44
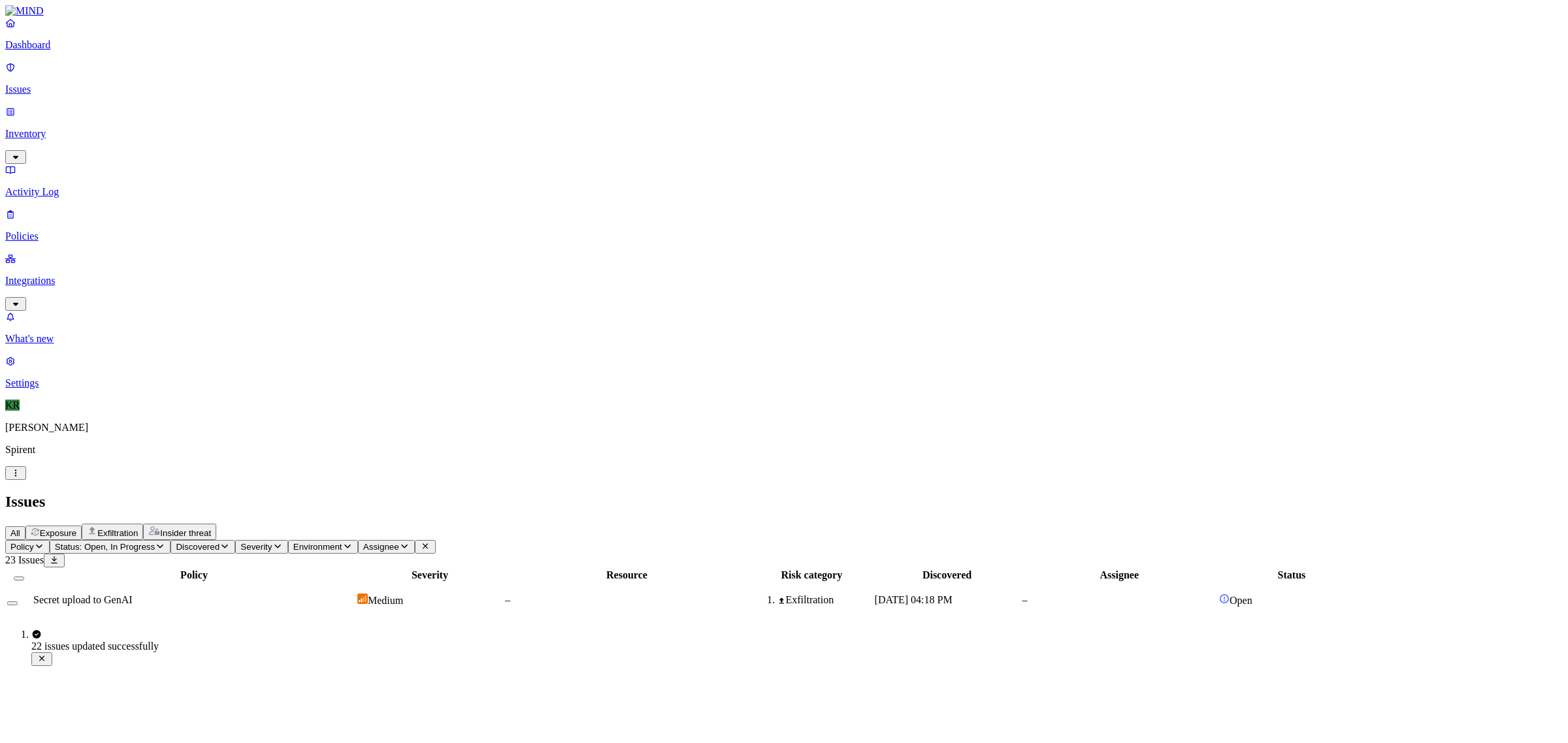
click at [132, 594] on span "Secret upload to GenAI" at bounding box center [83, 600] width 100 height 11
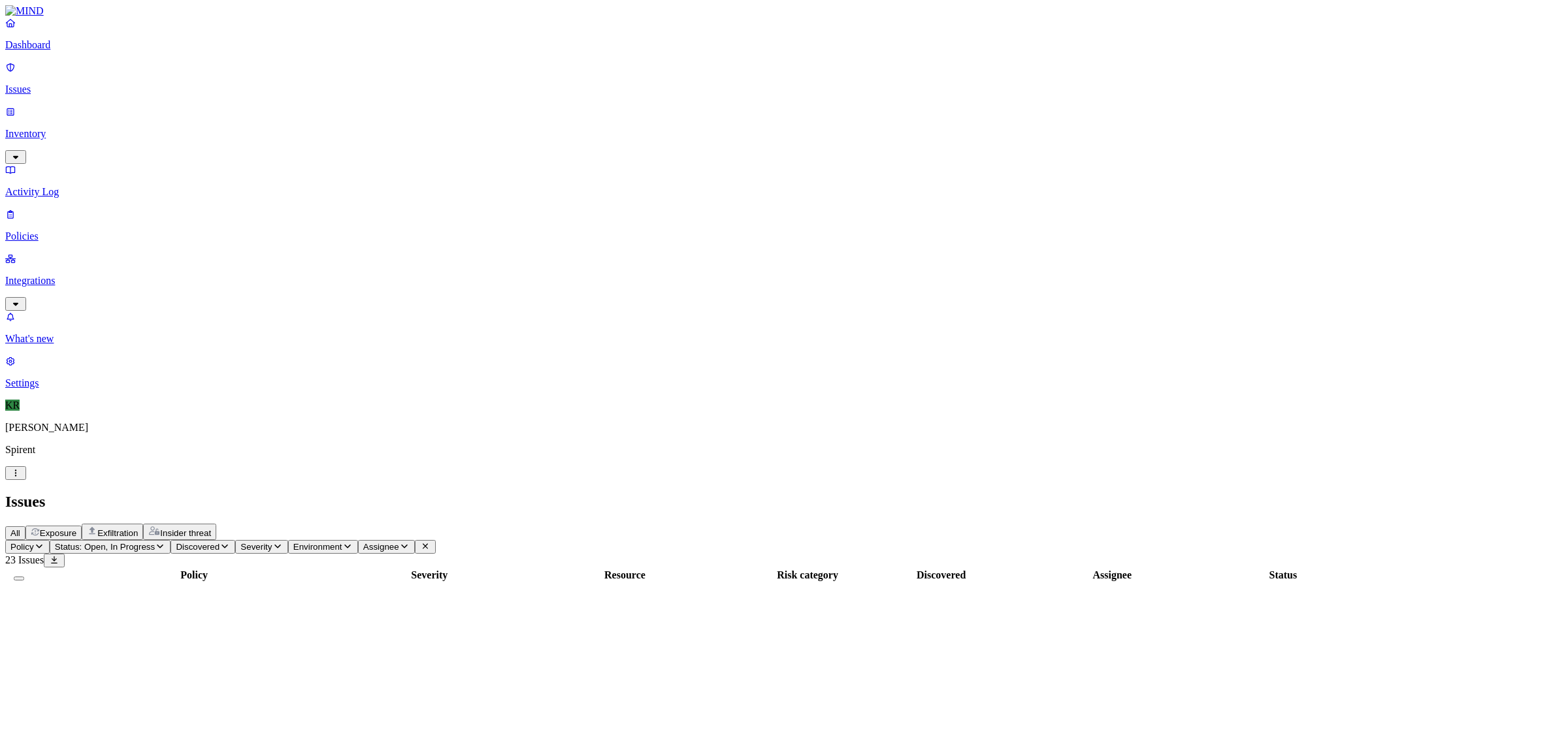
click at [1014, 611] on td "‌" at bounding box center [941, 618] width 145 height 13
click at [132, 594] on span "Secret upload to GenAI" at bounding box center [83, 600] width 100 height 11
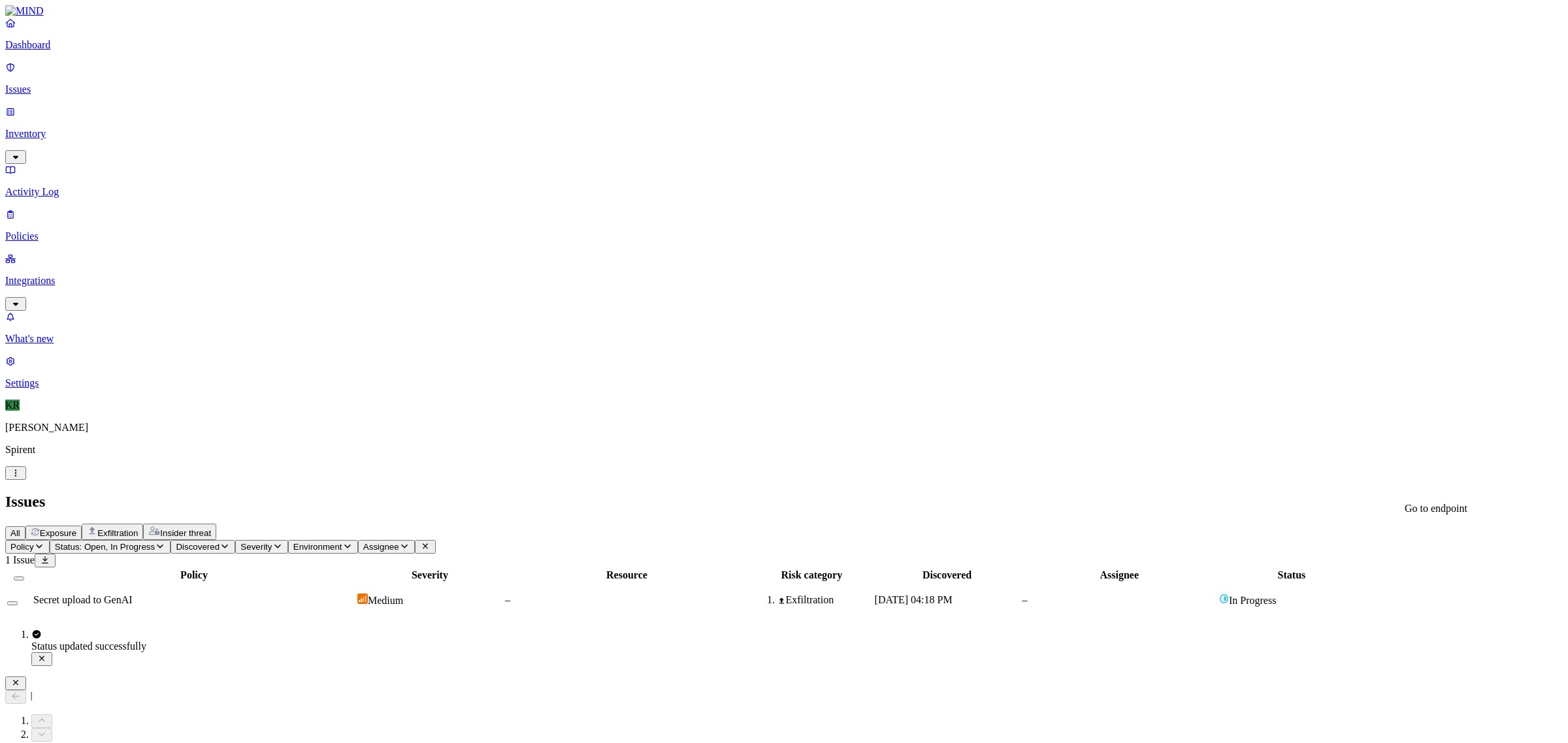
copy h3 "hlmmg65373hq5"
click at [89, 128] on p "Inventory" at bounding box center [784, 134] width 1558 height 12
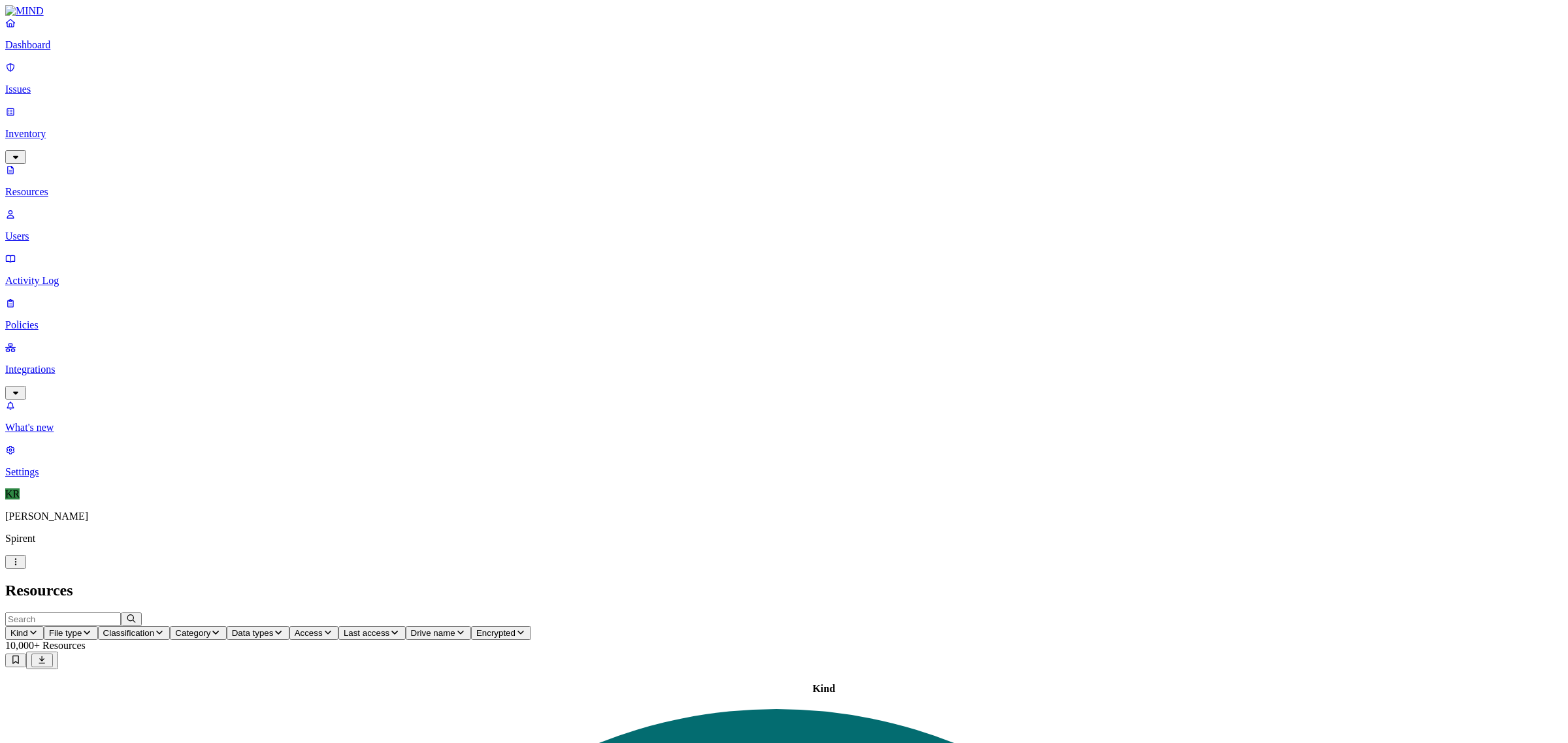
click at [48, 363] on p "Integrations" at bounding box center [784, 369] width 1558 height 12
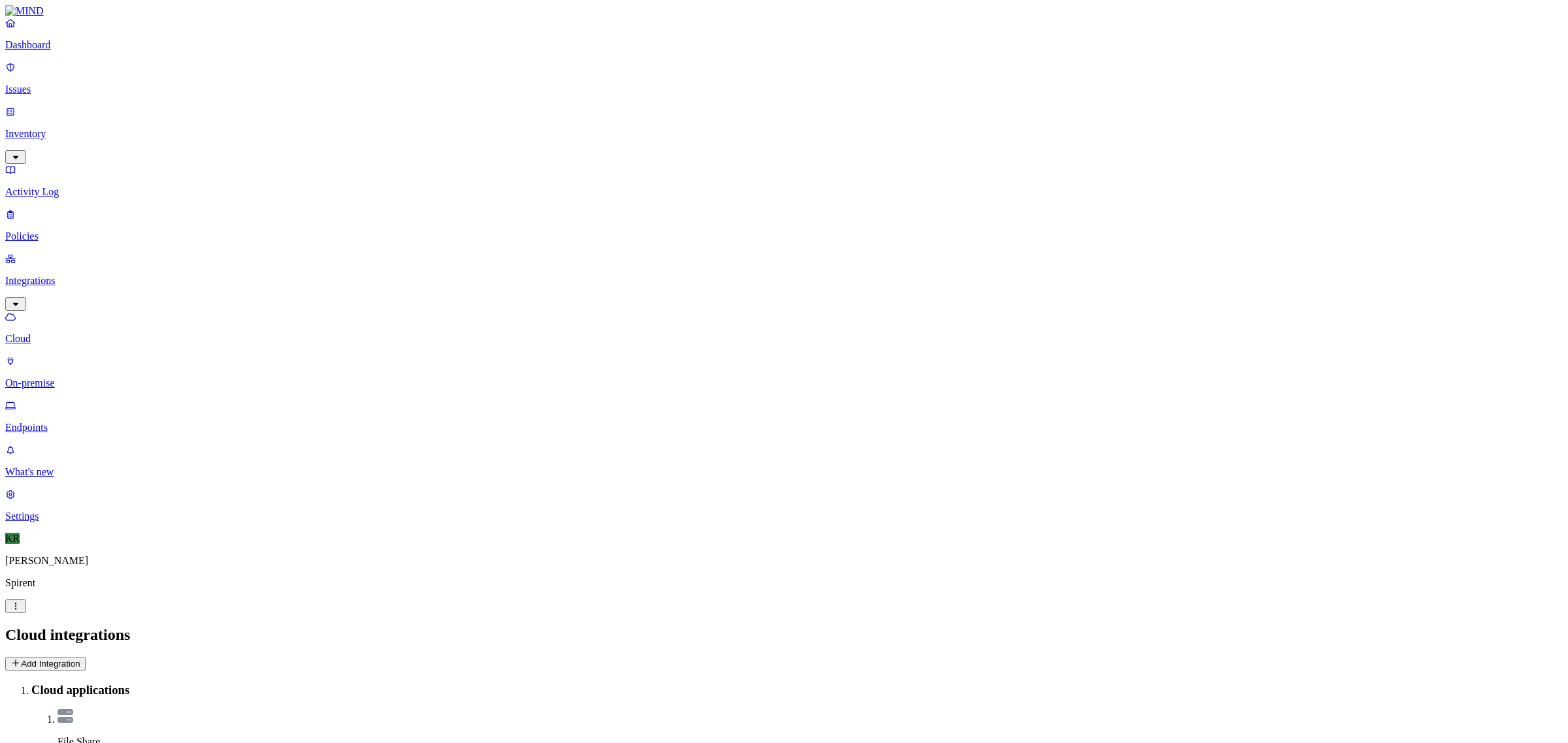
click at [64, 422] on p "Endpoints" at bounding box center [784, 427] width 1558 height 12
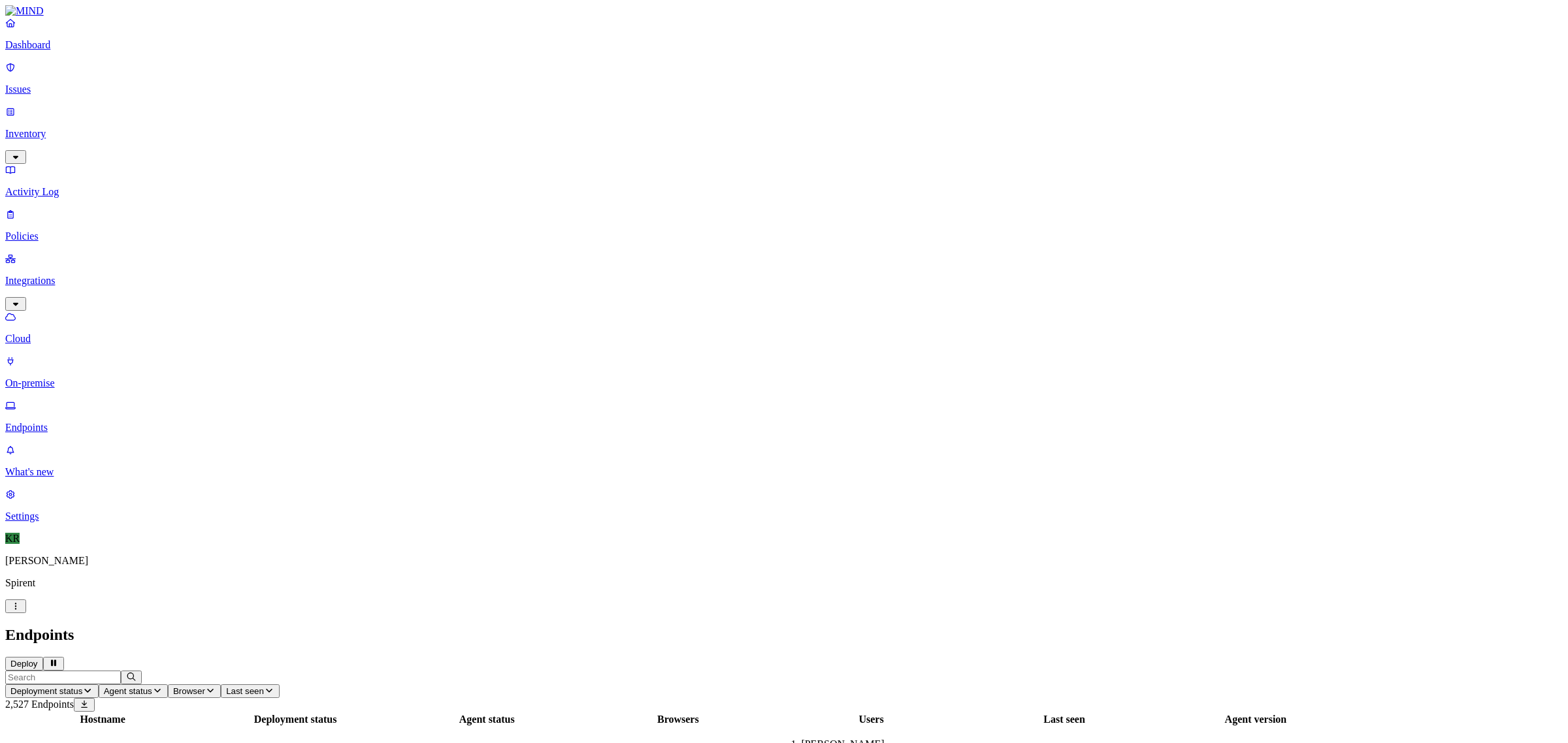
click at [121, 670] on input "text" at bounding box center [63, 677] width 116 height 14
type input "hlmmg65373hq5"
click at [79, 742] on span "hlmmg65373hq5" at bounding box center [43, 754] width 71 height 11
click at [37, 84] on p "Issues" at bounding box center [784, 90] width 1558 height 12
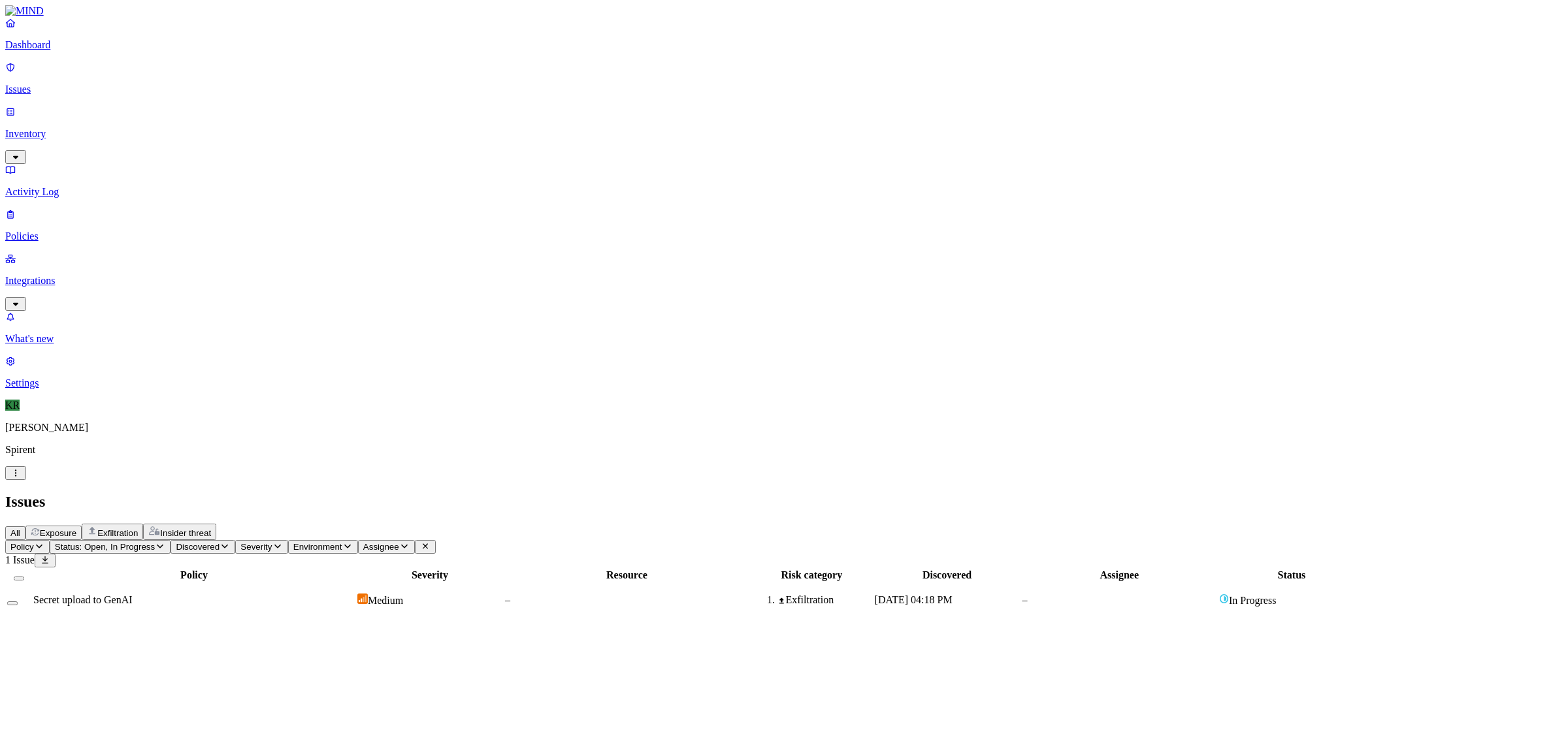
click at [286, 594] on div "Secret upload to GenAI" at bounding box center [194, 600] width 322 height 12
